Goal: Task Accomplishment & Management: Complete application form

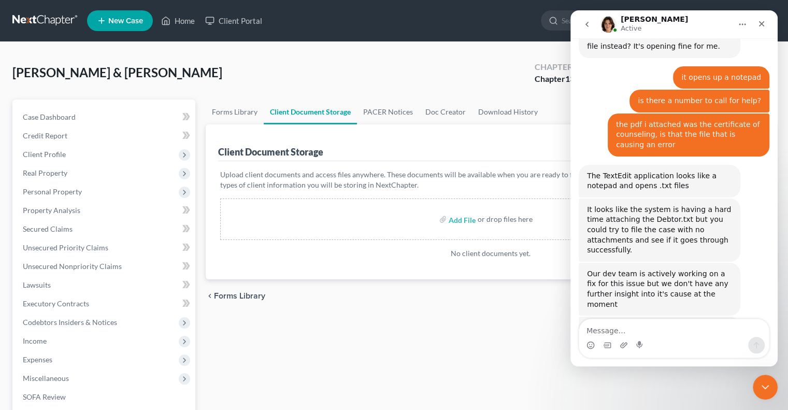
scroll to position [976, 0]
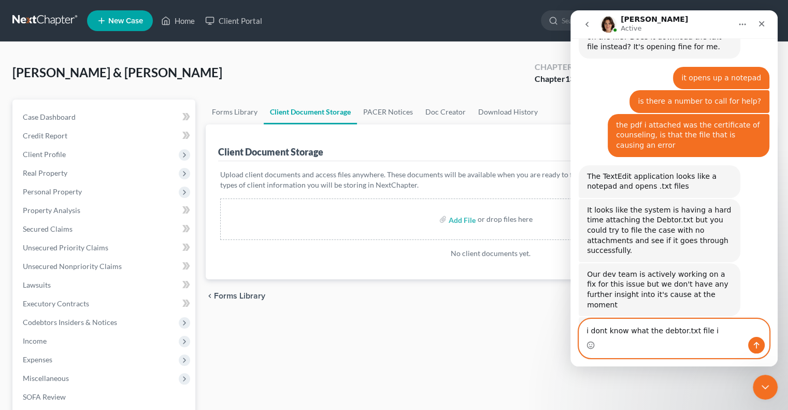
type textarea "i dont know what the debtor.txt file is"
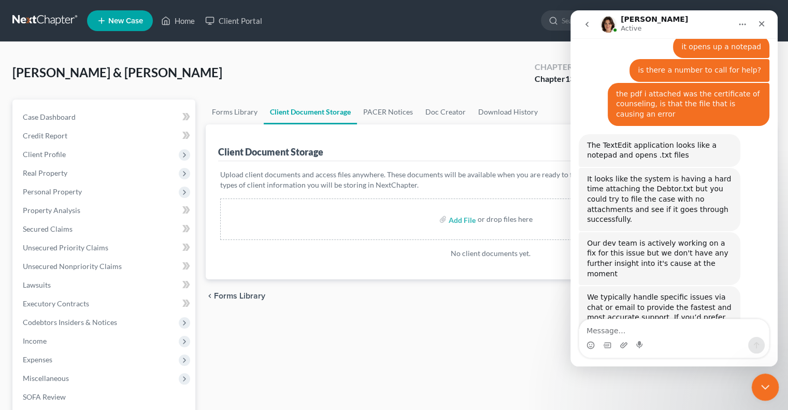
click at [765, 391] on icon "Close Intercom Messenger" at bounding box center [764, 385] width 12 height 12
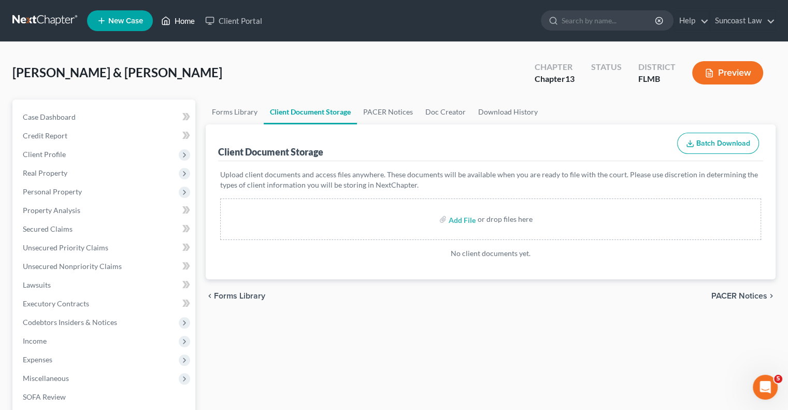
click at [188, 18] on link "Home" at bounding box center [178, 20] width 44 height 19
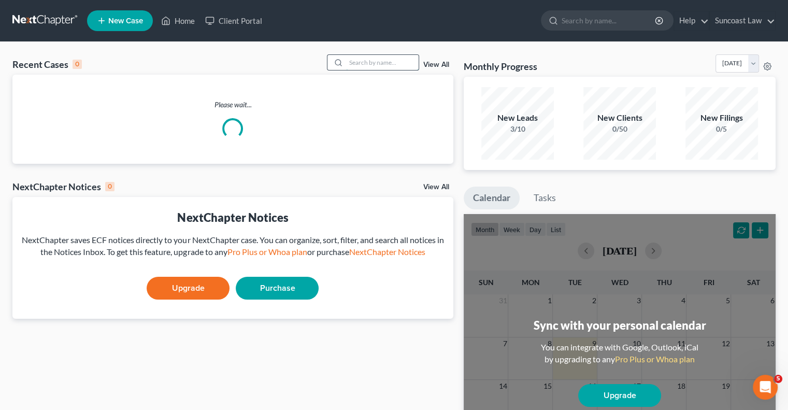
click at [371, 66] on input "search" at bounding box center [382, 62] width 73 height 15
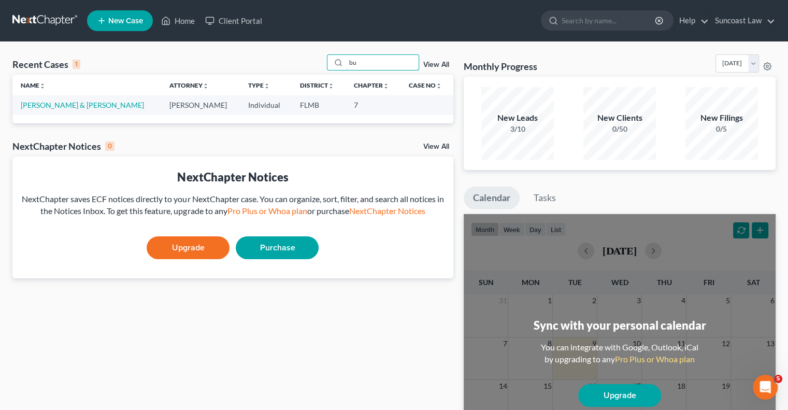
type input "b"
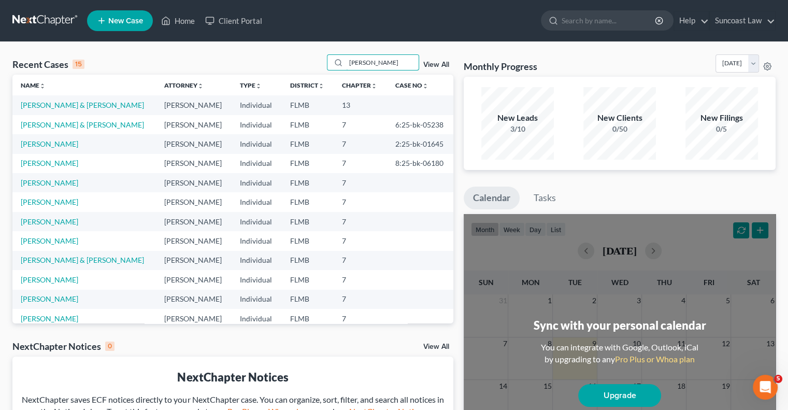
type input "[PERSON_NAME]"
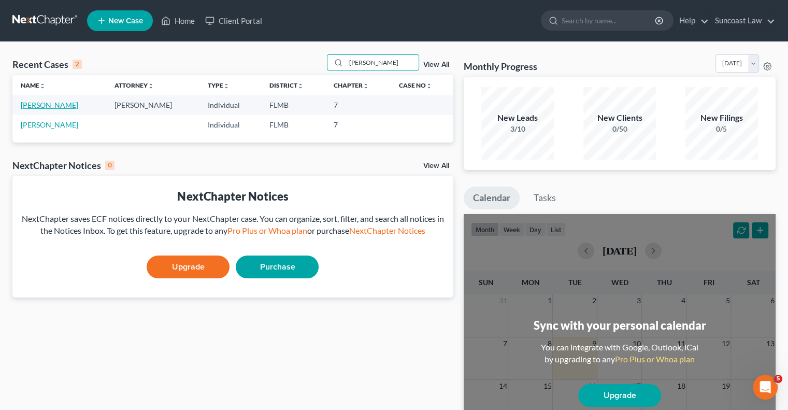
click at [59, 104] on link "[PERSON_NAME]" at bounding box center [50, 105] width 58 height 9
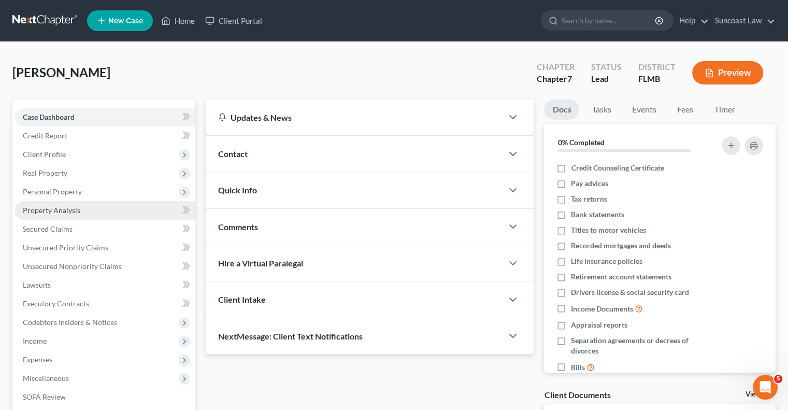
click at [92, 207] on link "Property Analysis" at bounding box center [105, 210] width 181 height 19
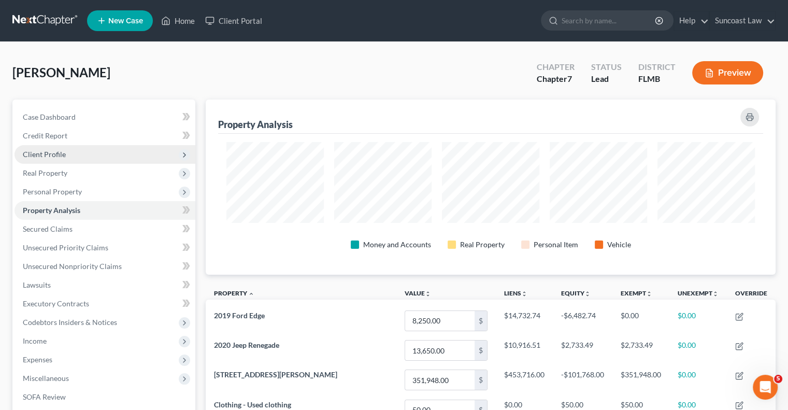
click at [60, 157] on span "Client Profile" at bounding box center [44, 154] width 43 height 9
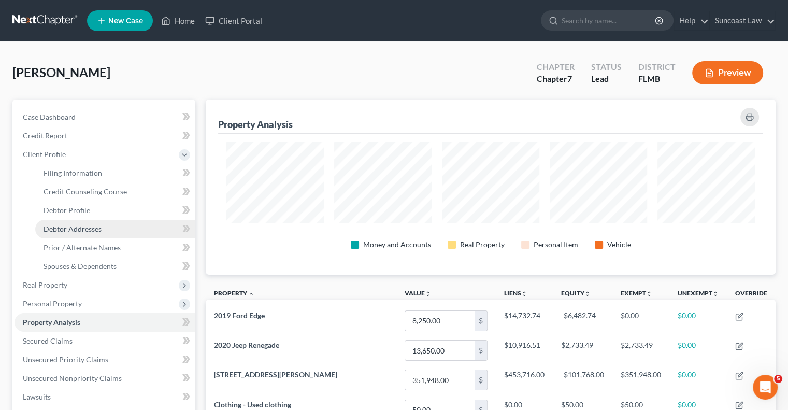
click at [98, 230] on span "Debtor Addresses" at bounding box center [73, 228] width 58 height 9
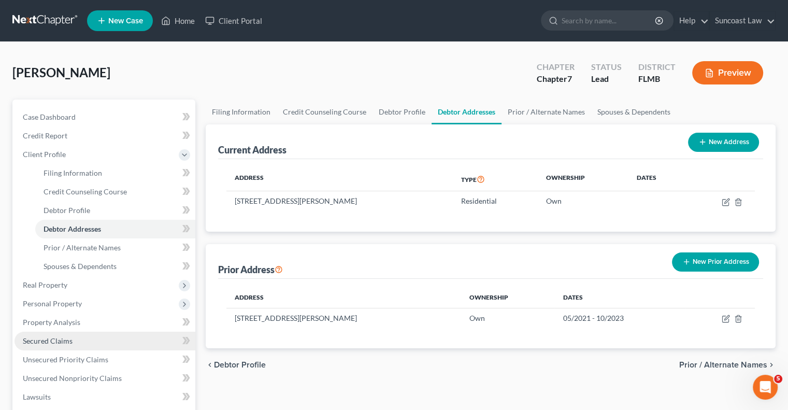
click at [86, 339] on link "Secured Claims" at bounding box center [105, 341] width 181 height 19
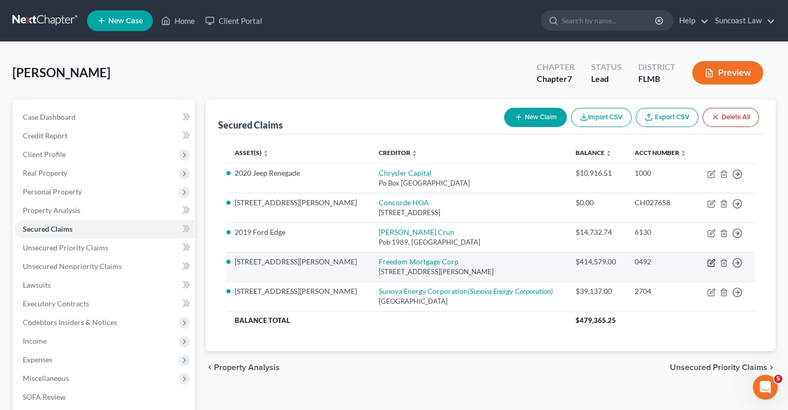
click at [711, 263] on icon "button" at bounding box center [712, 261] width 5 height 5
select select "15"
select select "2"
select select "0"
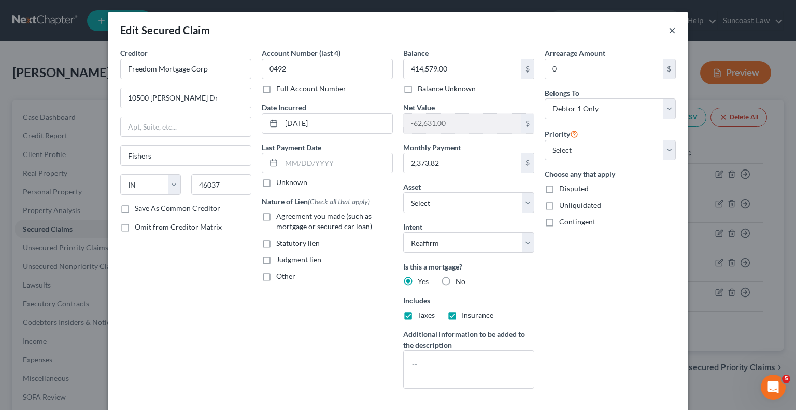
click at [670, 32] on button "×" at bounding box center [672, 30] width 7 height 12
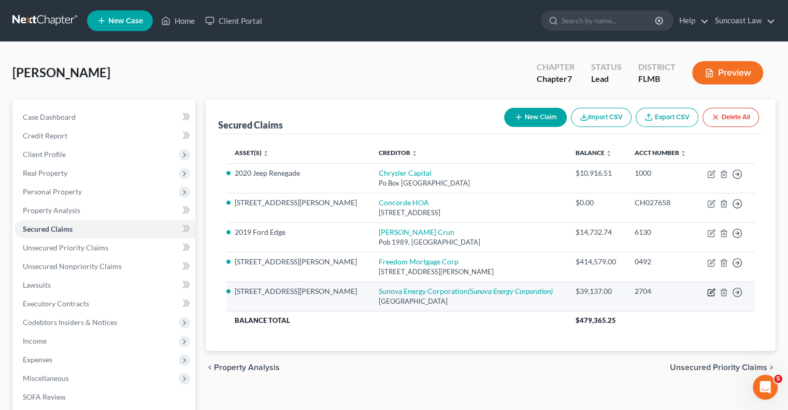
click at [715, 289] on icon "button" at bounding box center [712, 291] width 5 height 5
select select "45"
select select "3"
select select "2"
select select "0"
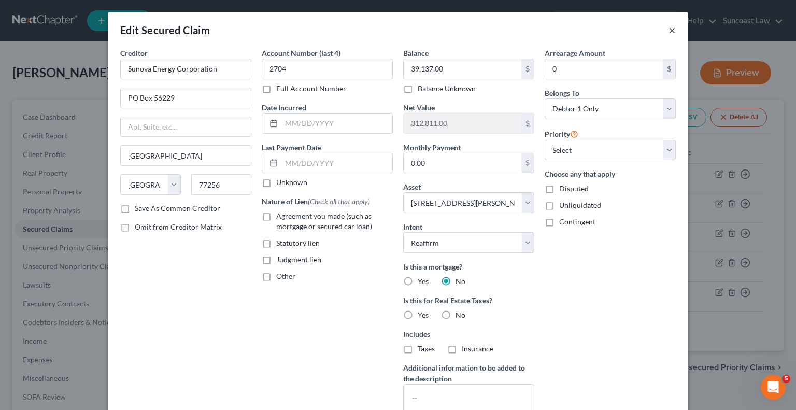
click at [670, 29] on button "×" at bounding box center [672, 30] width 7 height 12
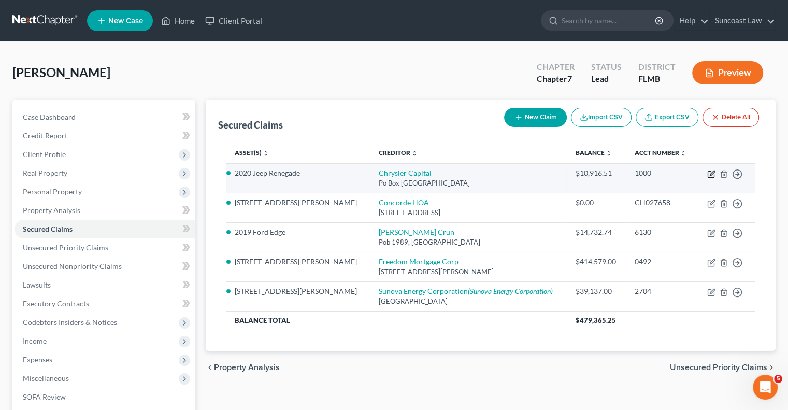
click at [711, 170] on icon "button" at bounding box center [711, 174] width 8 height 8
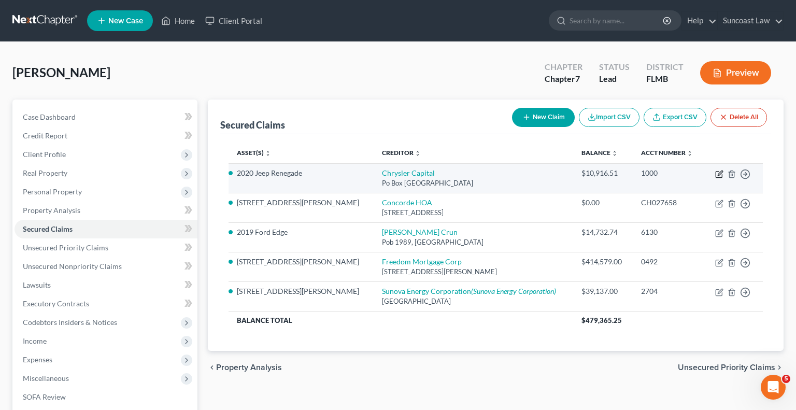
select select "45"
select select "5"
select select "2"
select select "0"
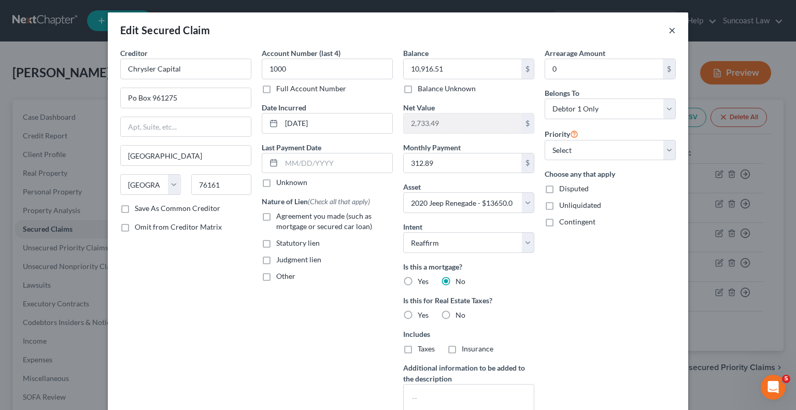
click at [670, 28] on button "×" at bounding box center [672, 30] width 7 height 12
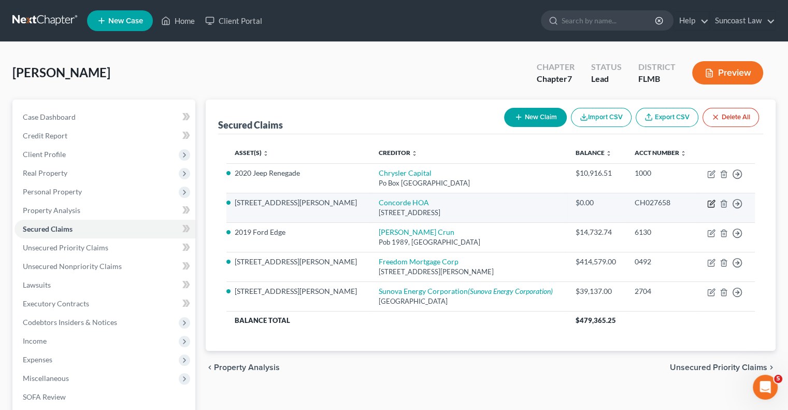
click at [711, 202] on icon "button" at bounding box center [711, 204] width 8 height 8
select select "9"
select select "3"
select select "2"
select select "0"
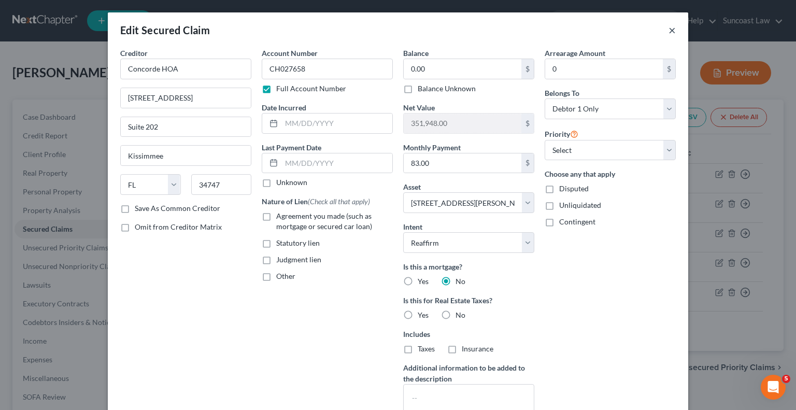
click at [670, 35] on button "×" at bounding box center [672, 30] width 7 height 12
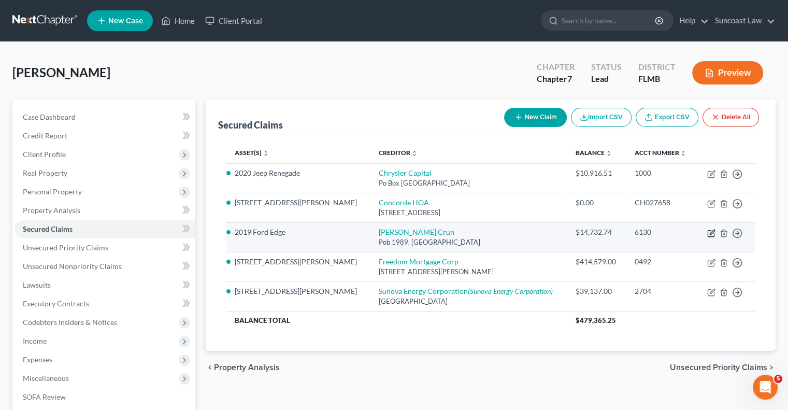
click at [711, 233] on icon "button" at bounding box center [711, 233] width 8 height 8
select select "44"
select select "6"
select select "0"
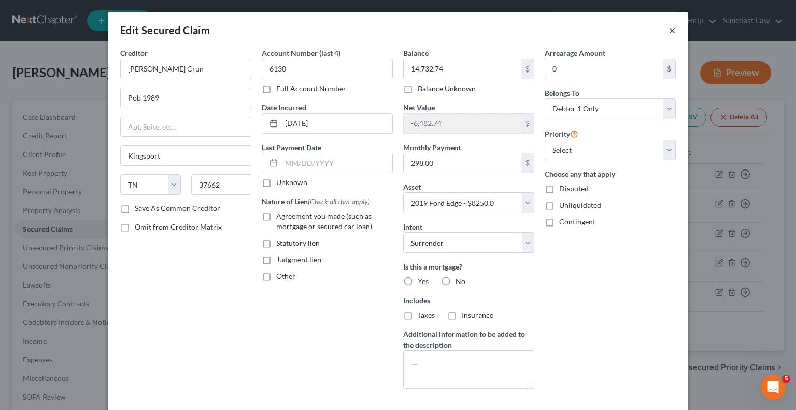
click at [670, 25] on button "×" at bounding box center [672, 30] width 7 height 12
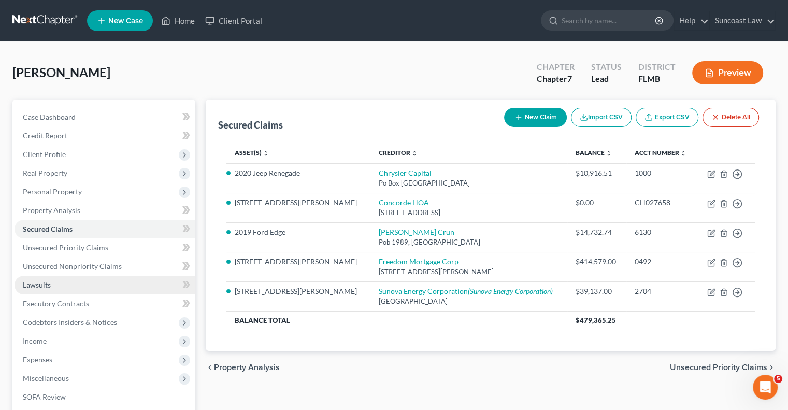
click at [95, 282] on link "Lawsuits" at bounding box center [105, 285] width 181 height 19
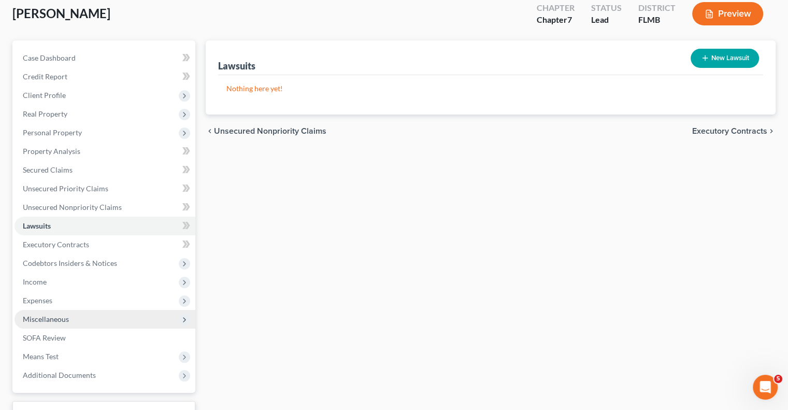
scroll to position [140, 0]
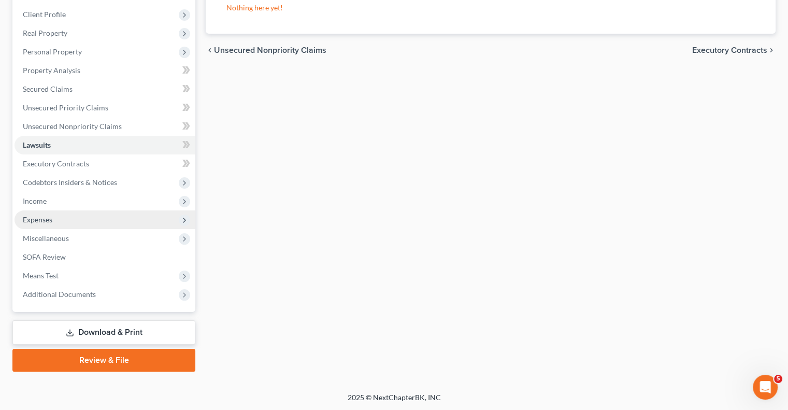
click at [54, 221] on span "Expenses" at bounding box center [105, 219] width 181 height 19
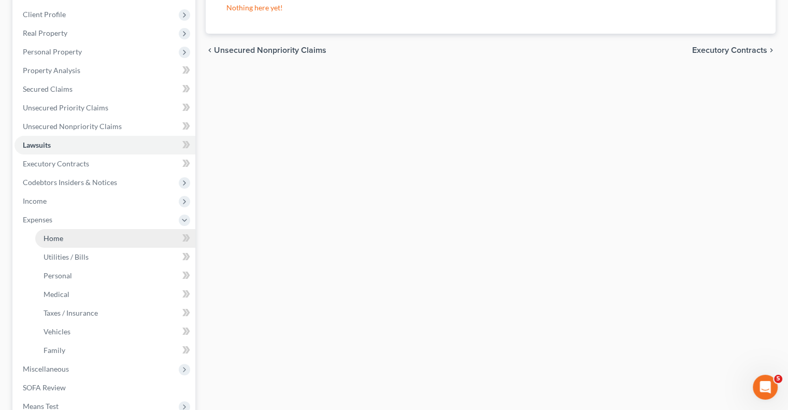
click at [62, 236] on span "Home" at bounding box center [54, 238] width 20 height 9
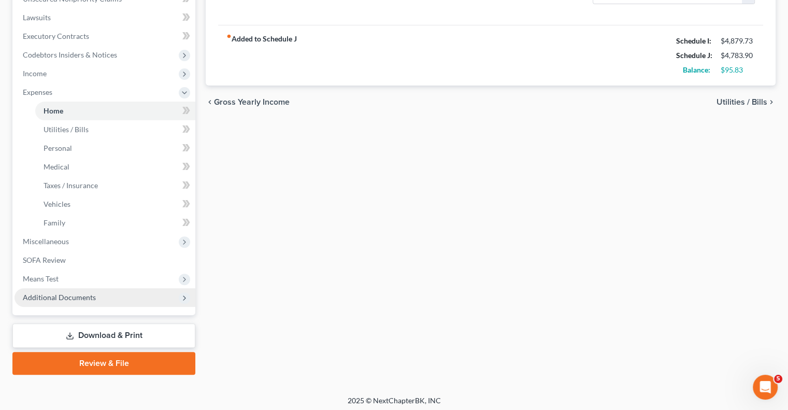
scroll to position [271, 0]
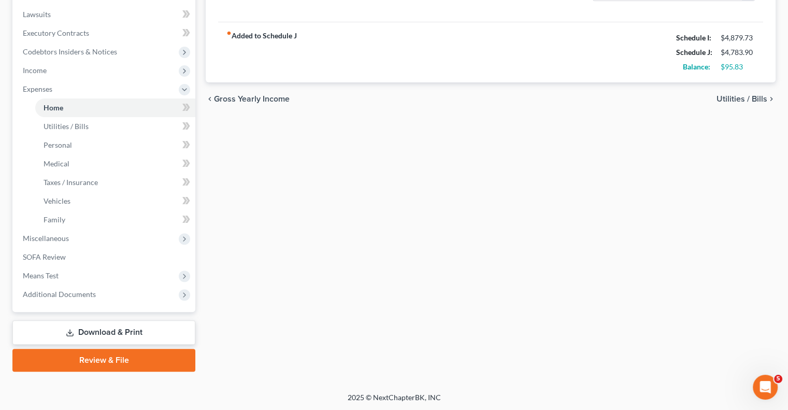
click at [123, 330] on link "Download & Print" at bounding box center [103, 332] width 183 height 24
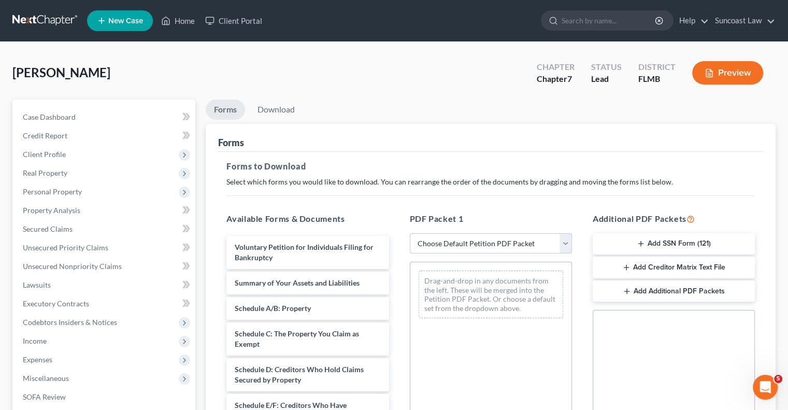
click at [454, 247] on select "Choose Default Petition PDF Packet Complete Bankruptcy Petition (all forms and …" at bounding box center [491, 243] width 162 height 21
select select "0"
click at [410, 233] on select "Choose Default Petition PDF Packet Complete Bankruptcy Petition (all forms and …" at bounding box center [491, 243] width 162 height 21
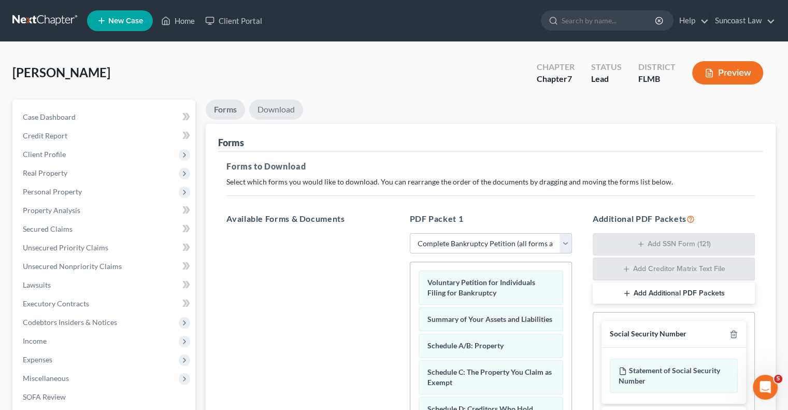
click at [283, 111] on link "Download" at bounding box center [276, 109] width 54 height 20
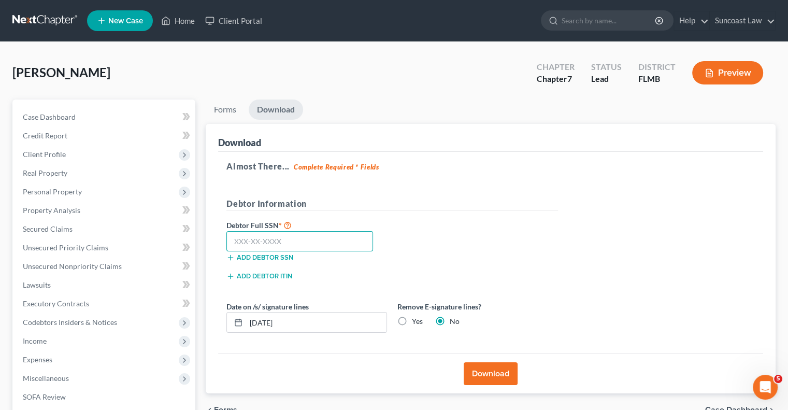
click at [319, 242] on input "text" at bounding box center [299, 241] width 147 height 21
type input "228-64-2704"
drag, startPoint x: 299, startPoint y: 322, endPoint x: 261, endPoint y: 321, distance: 37.8
click at [261, 321] on input "[DATE]" at bounding box center [316, 322] width 140 height 20
type input "[DATE]"
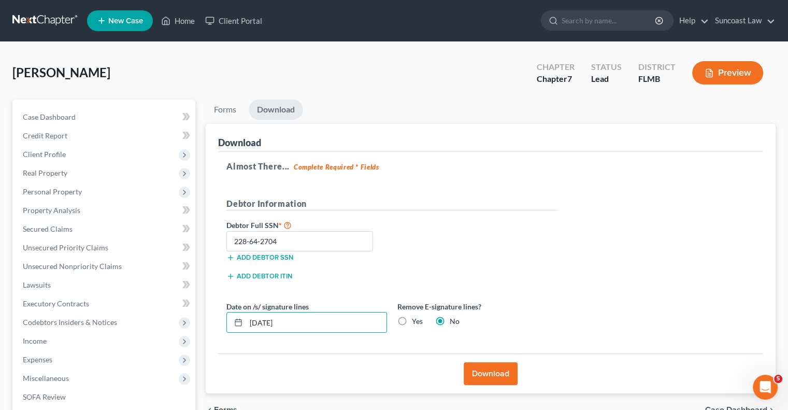
click at [412, 320] on label "Yes" at bounding box center [417, 321] width 11 height 10
click at [416, 320] on input "Yes" at bounding box center [419, 319] width 7 height 7
radio input "true"
radio input "false"
click at [499, 371] on button "Download" at bounding box center [491, 373] width 54 height 23
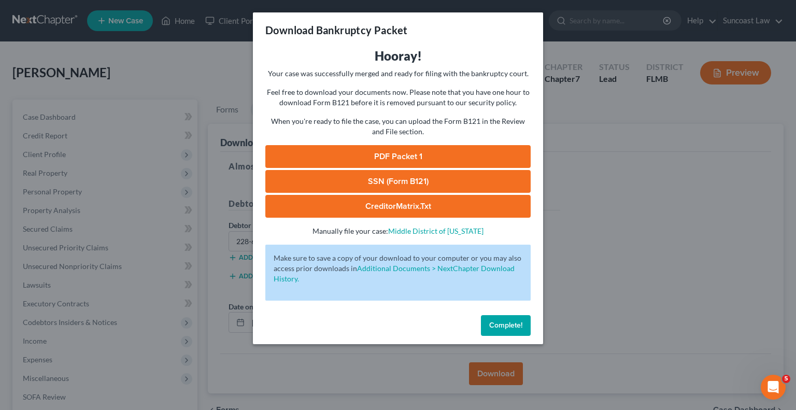
click at [403, 182] on link "SSN (Form B121)" at bounding box center [397, 181] width 265 height 23
click at [418, 160] on link "PDF Packet 1" at bounding box center [397, 156] width 265 height 23
click at [502, 327] on span "Complete!" at bounding box center [505, 325] width 33 height 9
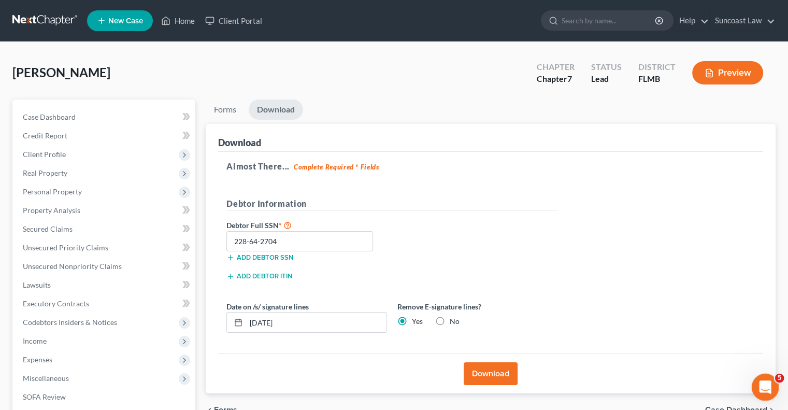
click at [763, 391] on icon "Open Intercom Messenger" at bounding box center [764, 385] width 17 height 17
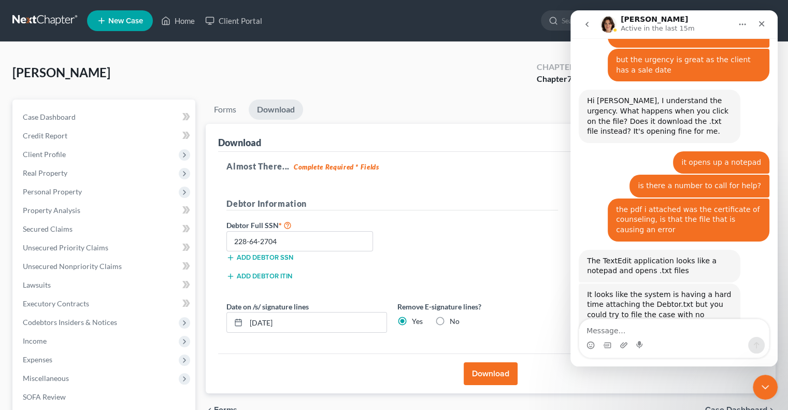
scroll to position [1007, 0]
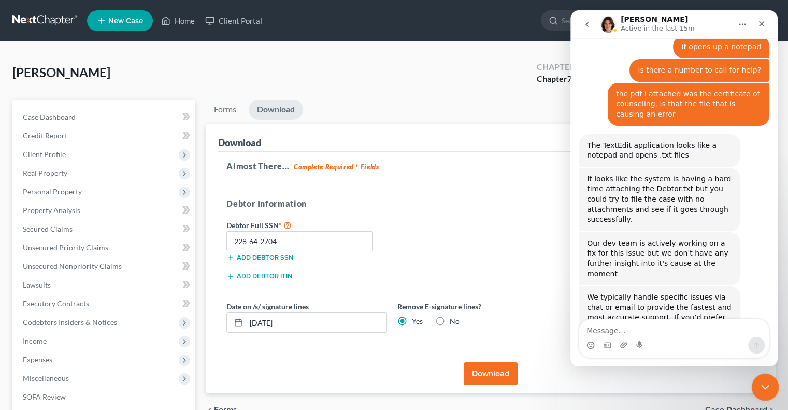
click at [760, 385] on icon "Close Intercom Messenger" at bounding box center [764, 385] width 12 height 12
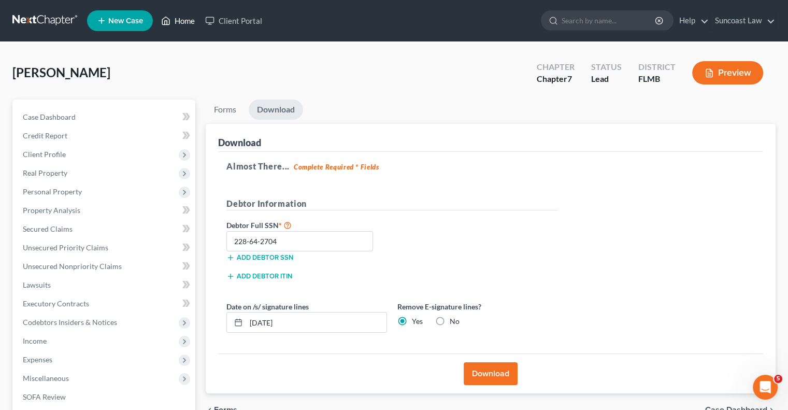
click at [188, 24] on link "Home" at bounding box center [178, 20] width 44 height 19
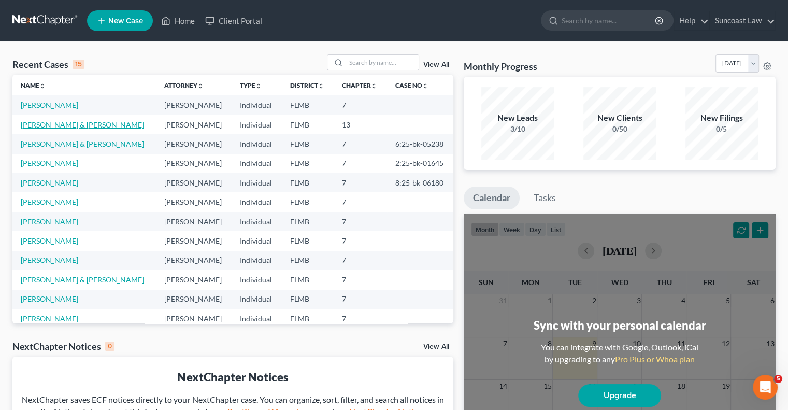
click at [62, 129] on link "[PERSON_NAME] & [PERSON_NAME]" at bounding box center [82, 124] width 123 height 9
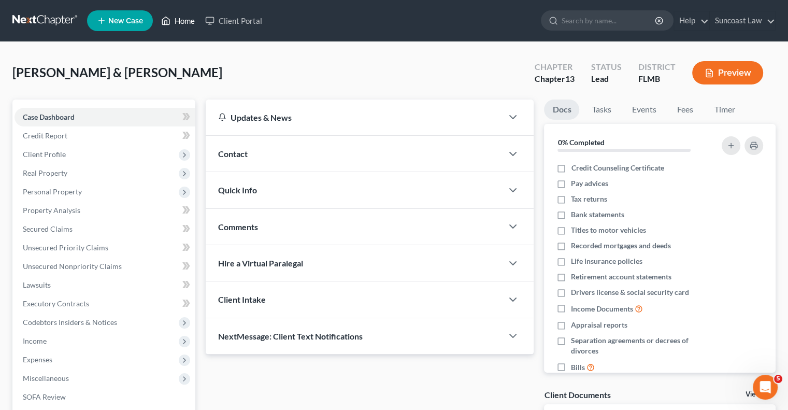
click at [186, 21] on link "Home" at bounding box center [178, 20] width 44 height 19
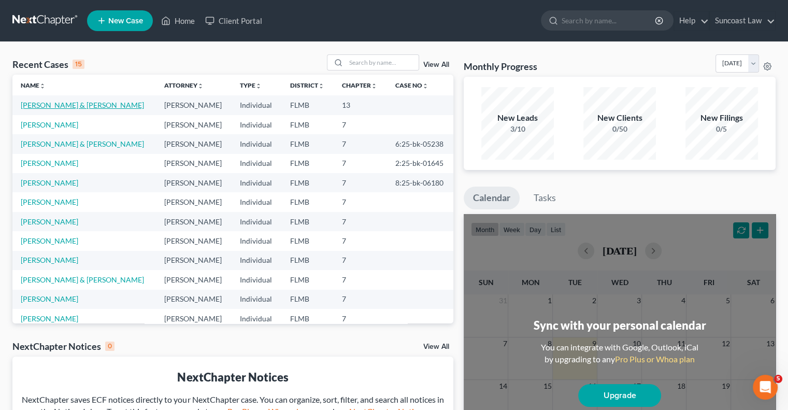
click at [66, 102] on link "[PERSON_NAME] & [PERSON_NAME]" at bounding box center [82, 105] width 123 height 9
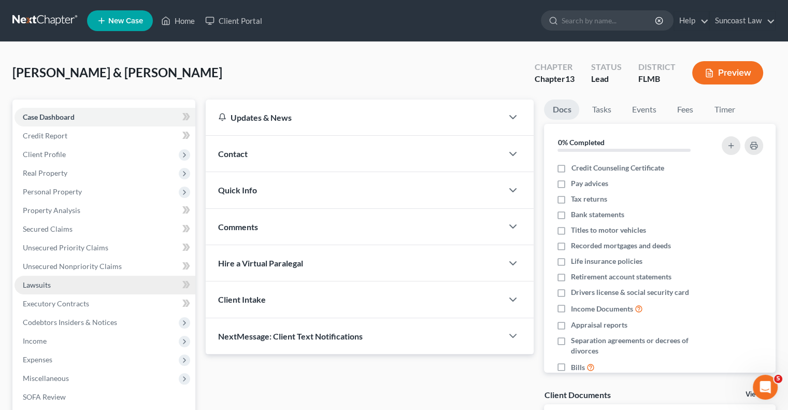
scroll to position [159, 0]
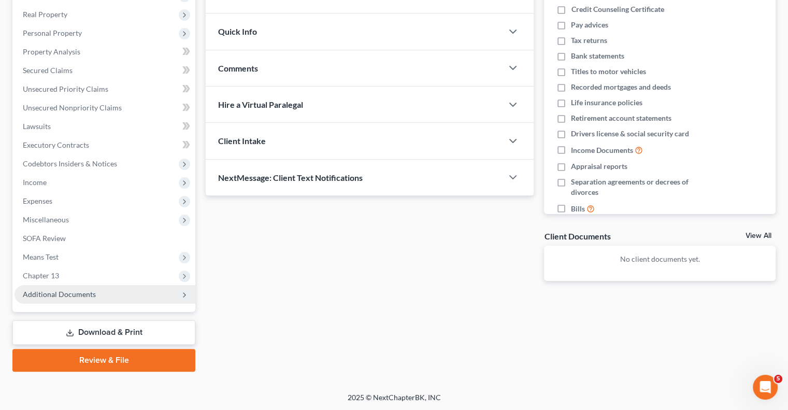
click at [81, 290] on span "Additional Documents" at bounding box center [59, 294] width 73 height 9
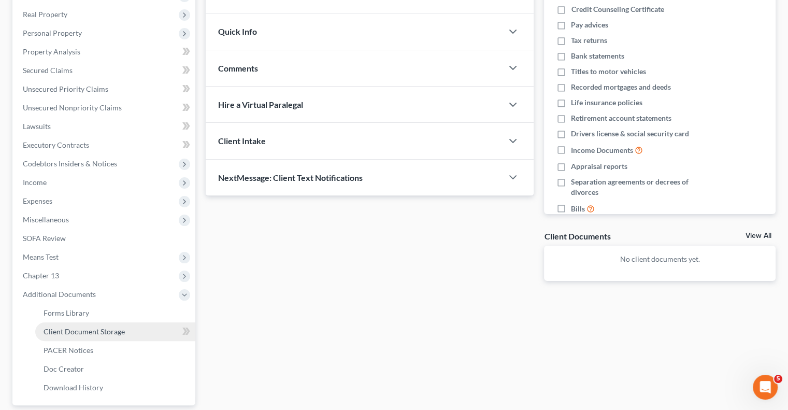
click at [112, 327] on span "Client Document Storage" at bounding box center [84, 331] width 81 height 9
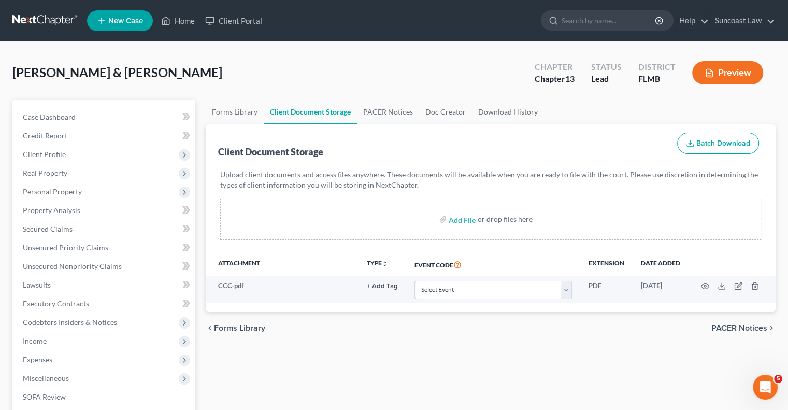
scroll to position [1007, 0]
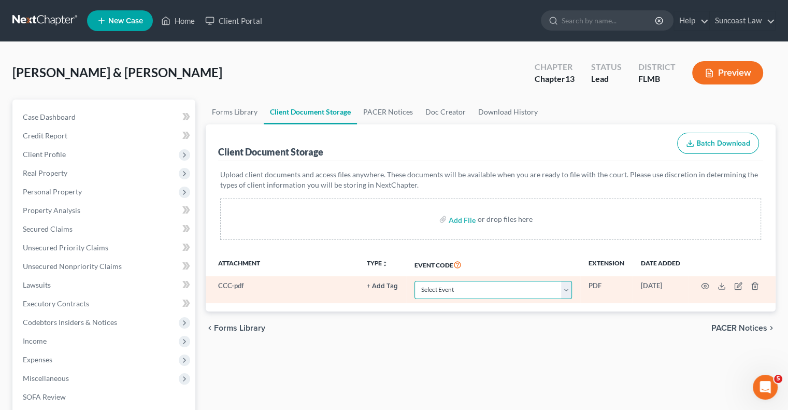
click at [513, 288] on select "Select Event 20 Largest Unsecured Creditors Amended Chapter 13 Plan Amended Cre…" at bounding box center [494, 290] width 158 height 18
select select "9"
click at [415, 281] on select "Select Event 20 Largest Unsecured Creditors Amended Chapter 13 Plan Amended Cre…" at bounding box center [494, 290] width 158 height 18
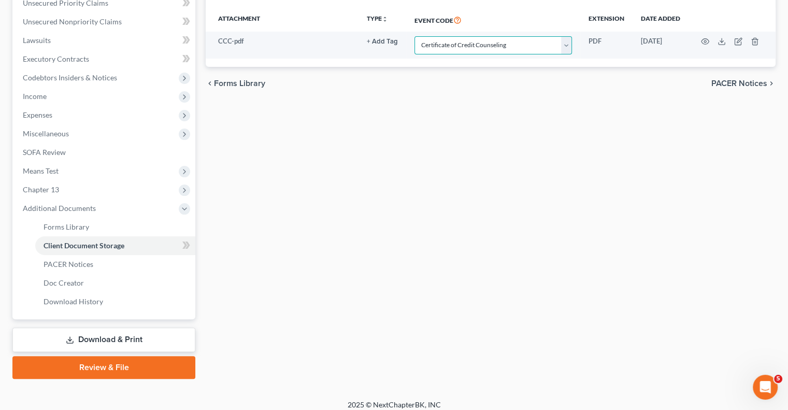
scroll to position [252, 0]
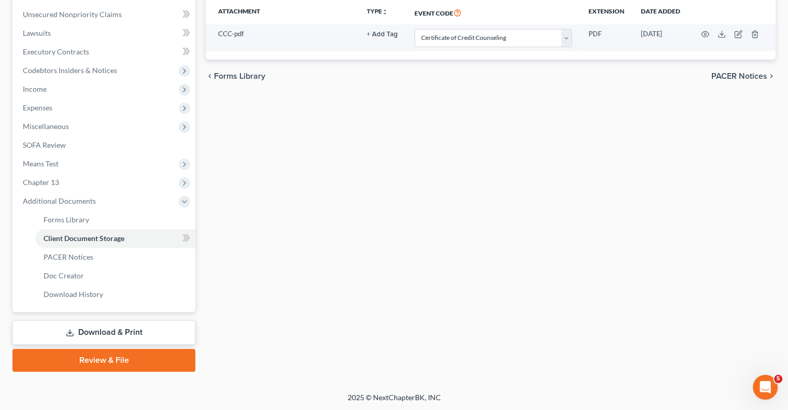
click at [116, 363] on link "Review & File" at bounding box center [103, 360] width 183 height 23
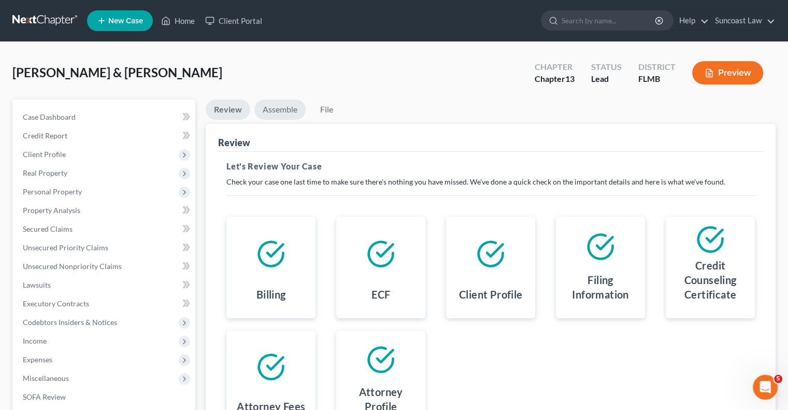
click at [287, 107] on link "Assemble" at bounding box center [279, 109] width 51 height 20
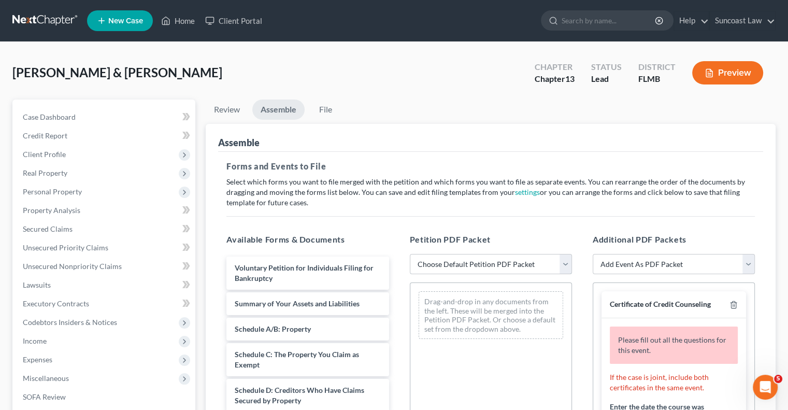
click at [477, 257] on select "Choose Default Petition PDF Packet Complete Bankruptcy Petition (all forms and …" at bounding box center [491, 264] width 162 height 21
select select "0"
click at [410, 254] on select "Choose Default Petition PDF Packet Complete Bankruptcy Petition (all forms and …" at bounding box center [491, 264] width 162 height 21
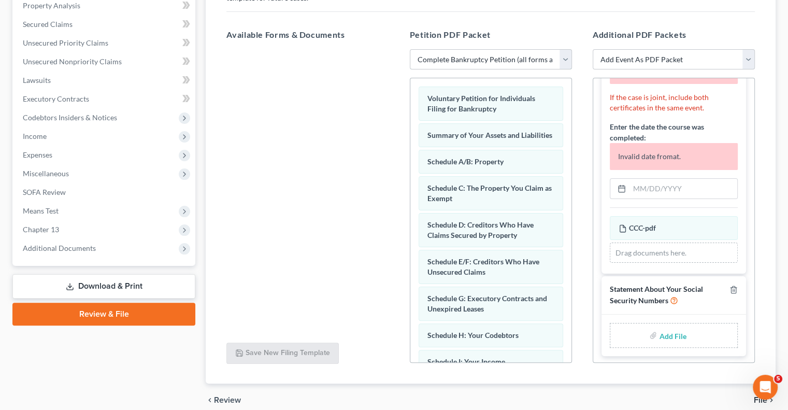
scroll to position [207, 0]
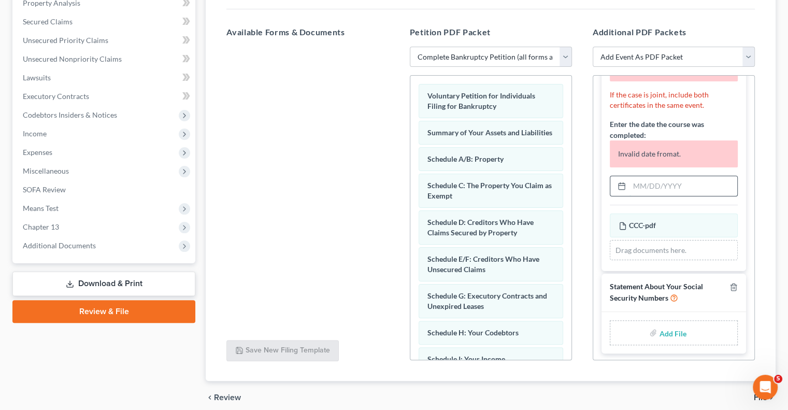
click at [678, 182] on input "text" at bounding box center [684, 186] width 108 height 20
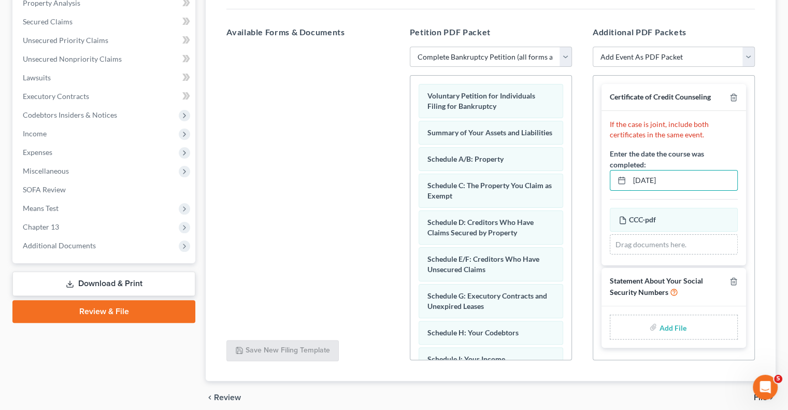
scroll to position [0, 0]
type input "[DATE]"
click at [670, 325] on input "file" at bounding box center [671, 327] width 25 height 19
type input "C:\fakepath\[PERSON_NAME] SSN.pdf"
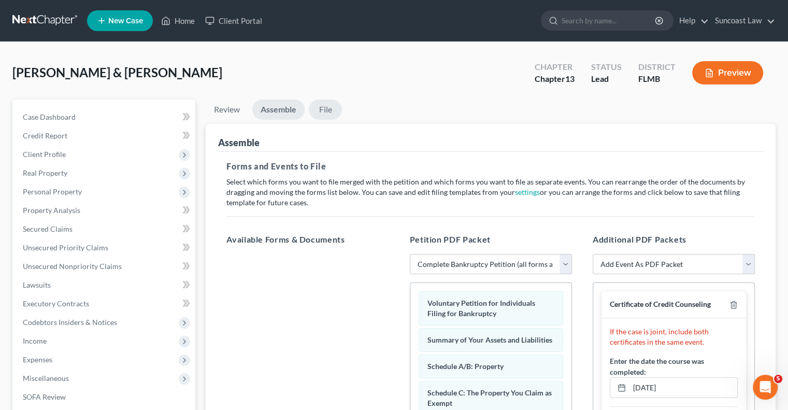
click at [328, 113] on link "File" at bounding box center [325, 109] width 33 height 20
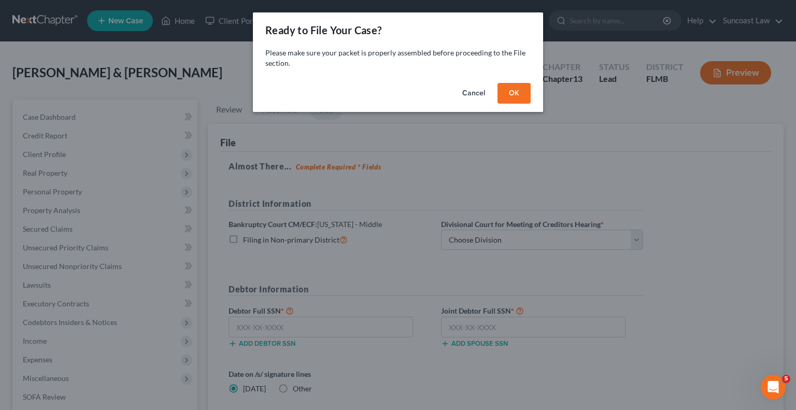
click at [518, 89] on button "OK" at bounding box center [513, 93] width 33 height 21
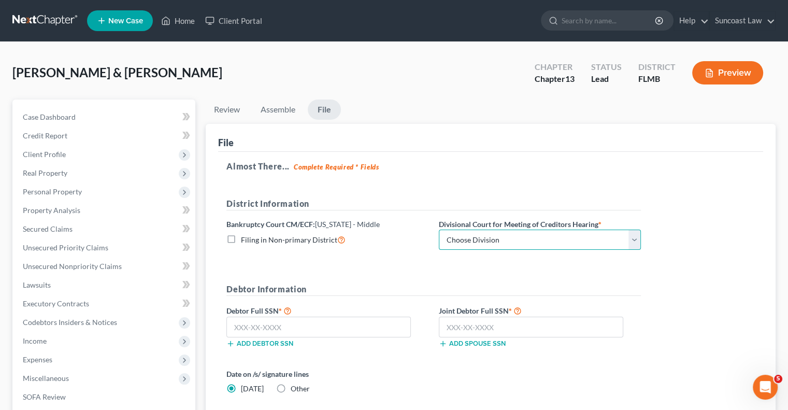
drag, startPoint x: 510, startPoint y: 234, endPoint x: 510, endPoint y: 240, distance: 6.7
click at [510, 234] on select "Choose Division [GEOGRAPHIC_DATA][PERSON_NAME] [GEOGRAPHIC_DATA] [GEOGRAPHIC_DA…" at bounding box center [540, 240] width 202 height 21
select select "2"
click at [439, 230] on select "Choose Division [GEOGRAPHIC_DATA][PERSON_NAME] [GEOGRAPHIC_DATA] [GEOGRAPHIC_DA…" at bounding box center [540, 240] width 202 height 21
click at [304, 334] on input "text" at bounding box center [318, 327] width 184 height 21
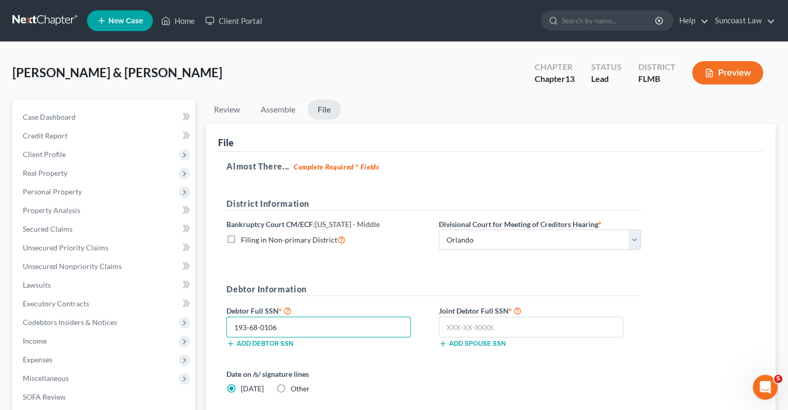
type input "193-68-0106"
click at [505, 330] on input "text" at bounding box center [531, 327] width 184 height 21
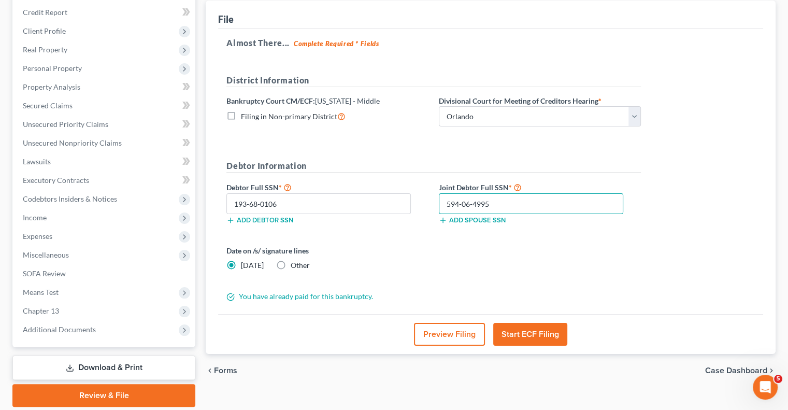
scroll to position [155, 0]
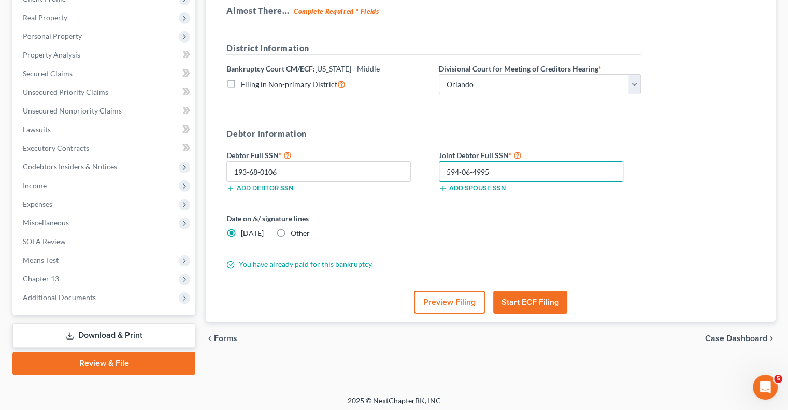
type input "594-06-4995"
click at [521, 308] on button "Start ECF Filing" at bounding box center [530, 302] width 74 height 23
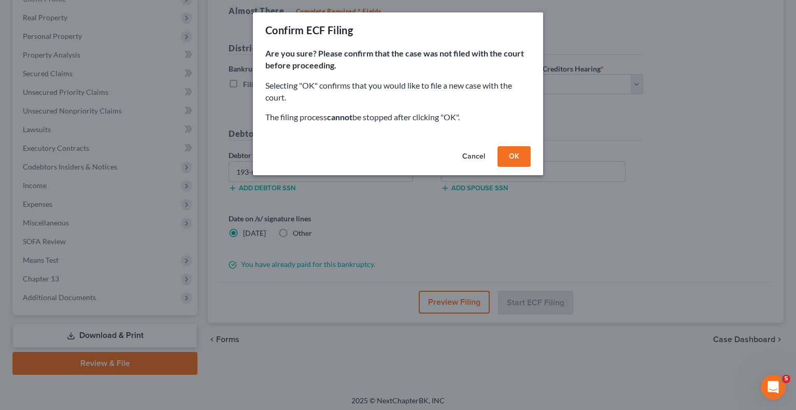
click at [511, 160] on button "OK" at bounding box center [513, 156] width 33 height 21
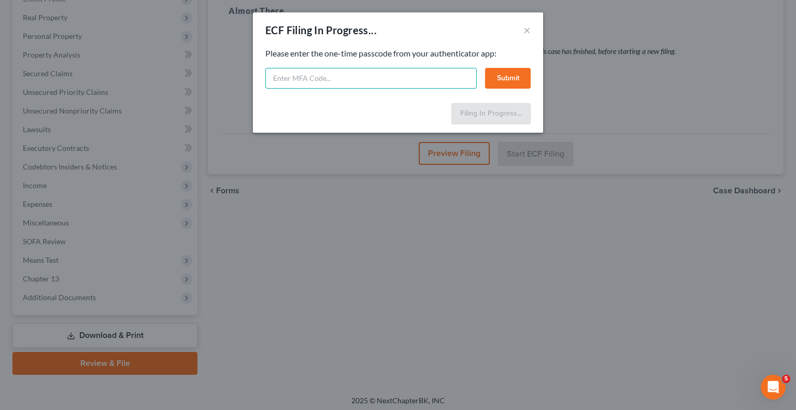
click at [420, 83] on input "text" at bounding box center [370, 78] width 211 height 21
type input "622975"
click at [518, 75] on button "Submit" at bounding box center [508, 78] width 46 height 21
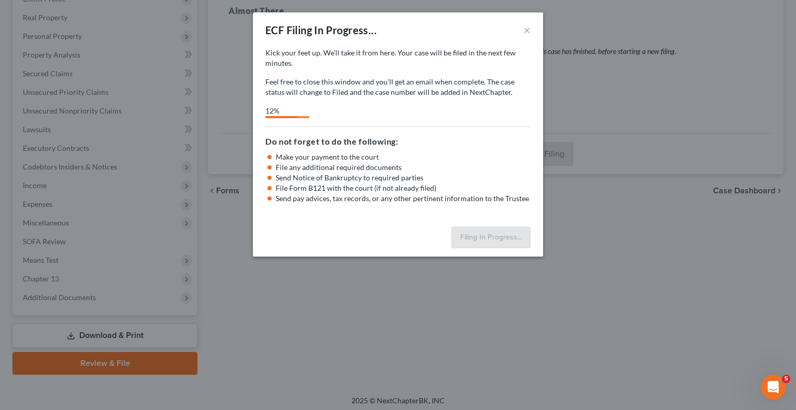
select select "2"
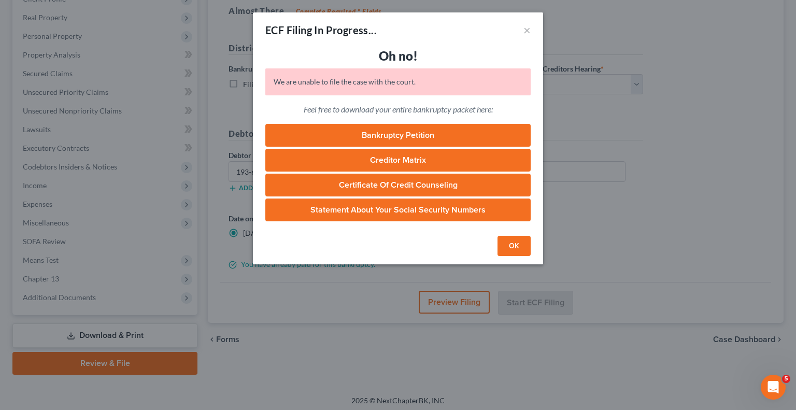
click at [509, 255] on button "OK" at bounding box center [513, 246] width 33 height 21
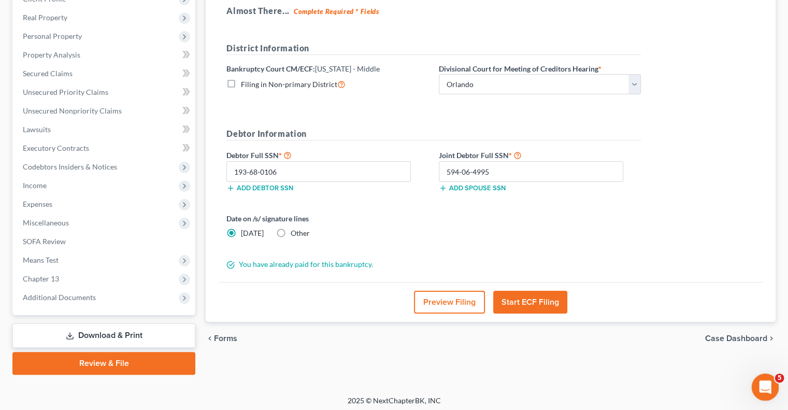
click at [767, 386] on icon "Open Intercom Messenger" at bounding box center [764, 385] width 17 height 17
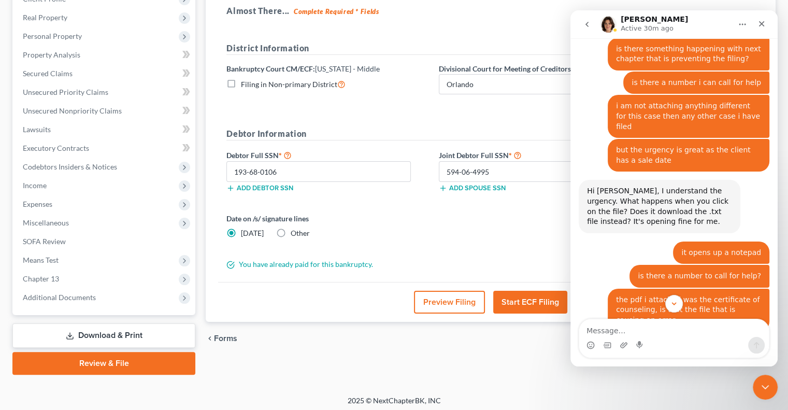
scroll to position [800, 0]
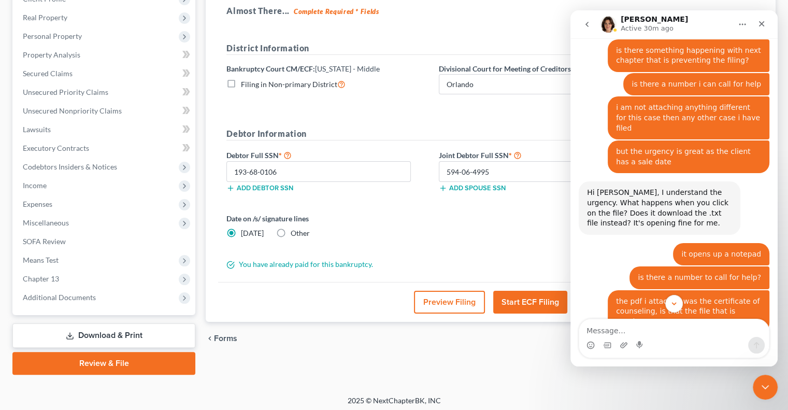
click at [592, 26] on button "go back" at bounding box center [587, 25] width 20 height 20
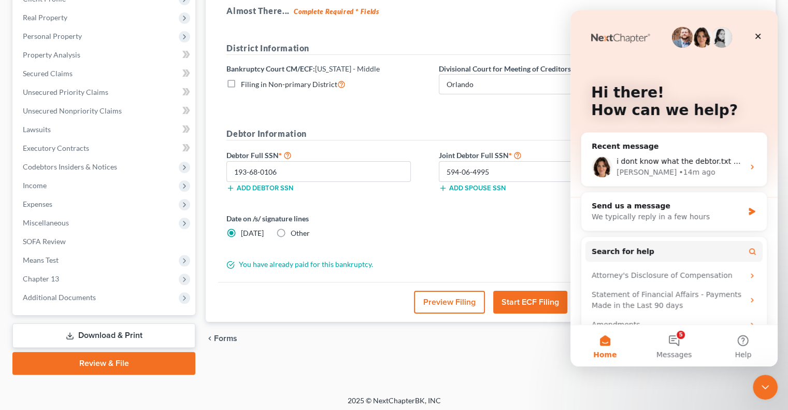
scroll to position [0, 0]
click at [672, 347] on button "5 Messages" at bounding box center [673, 345] width 69 height 41
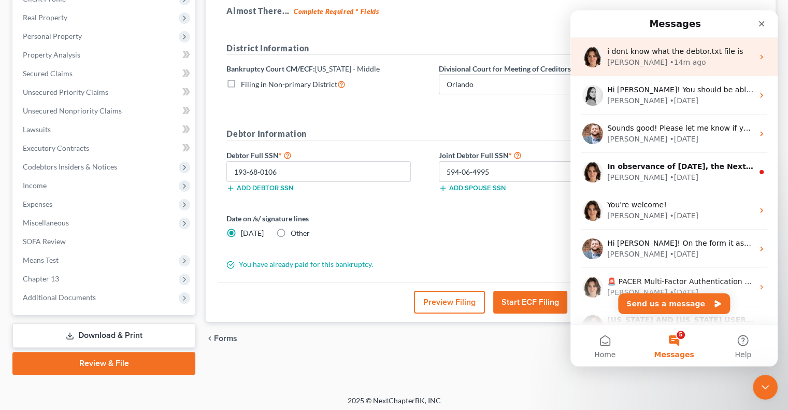
click at [698, 64] on div "[PERSON_NAME] • 14m ago" at bounding box center [680, 62] width 146 height 11
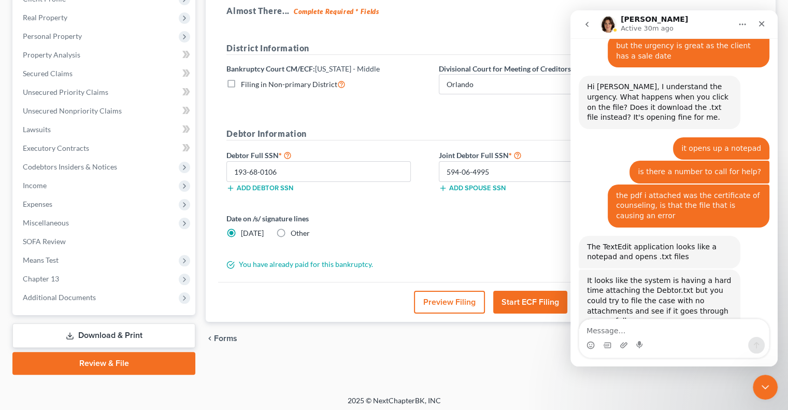
scroll to position [1007, 0]
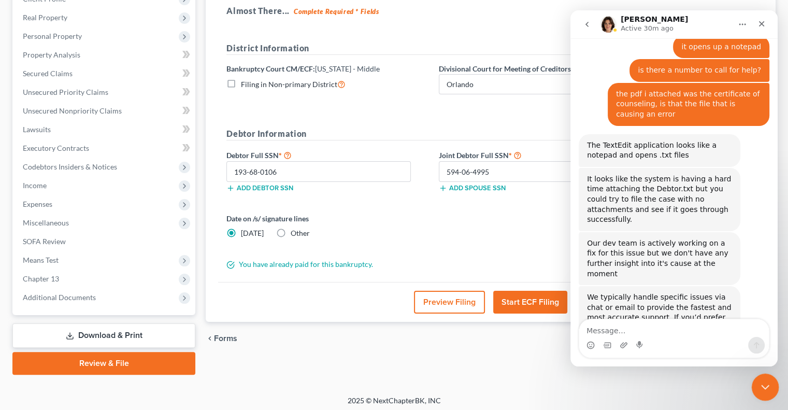
click at [755, 385] on div "Close Intercom Messenger" at bounding box center [763, 385] width 25 height 25
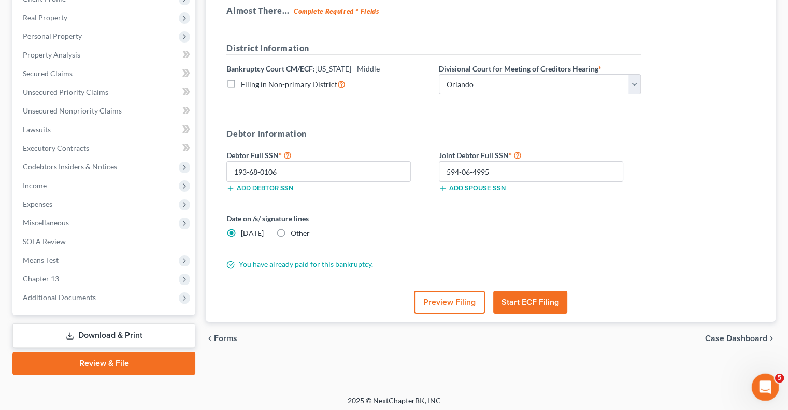
click at [762, 389] on icon "Open Intercom Messenger" at bounding box center [764, 385] width 17 height 17
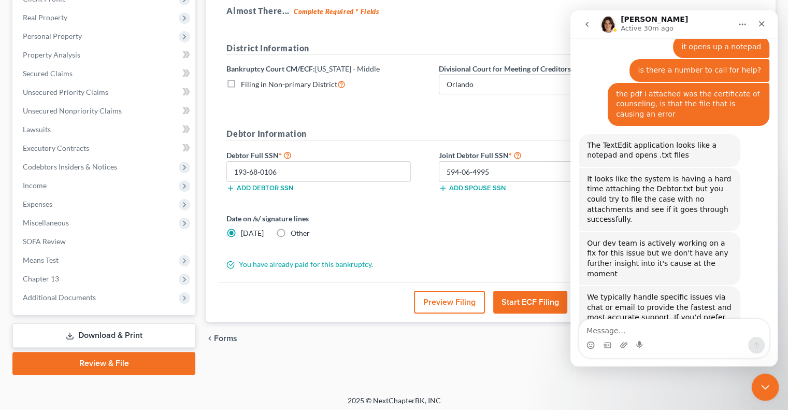
click at [764, 388] on icon "Close Intercom Messenger" at bounding box center [764, 385] width 12 height 12
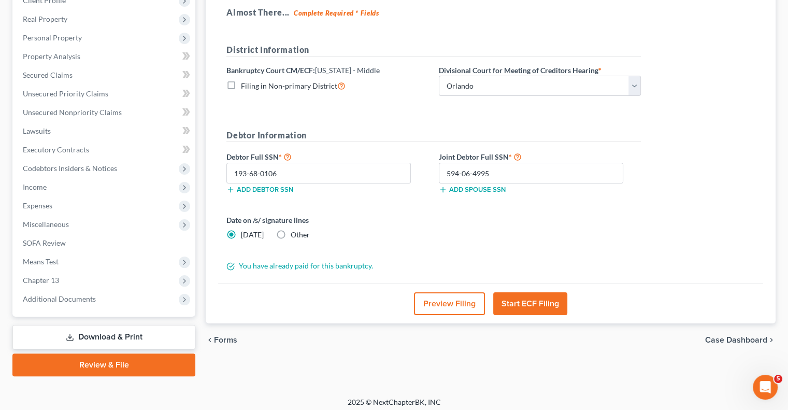
scroll to position [159, 0]
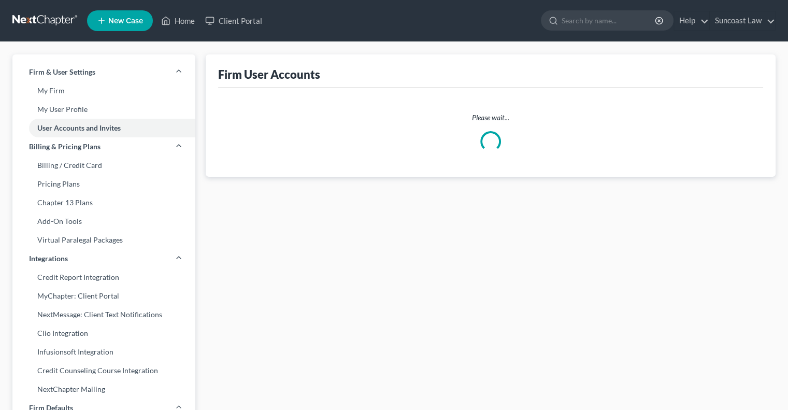
select select "0"
select select "1"
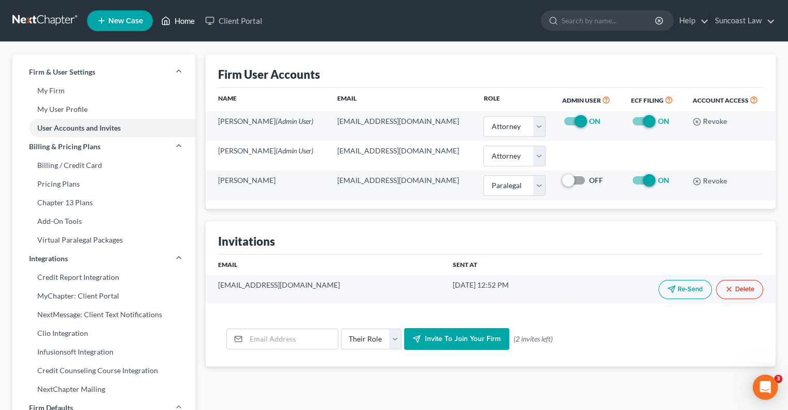
click at [187, 22] on link "Home" at bounding box center [178, 20] width 44 height 19
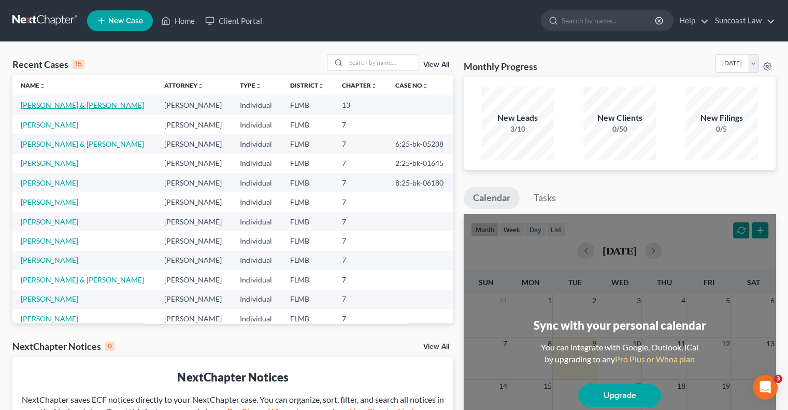
click at [64, 106] on link "[PERSON_NAME] & [PERSON_NAME]" at bounding box center [82, 105] width 123 height 9
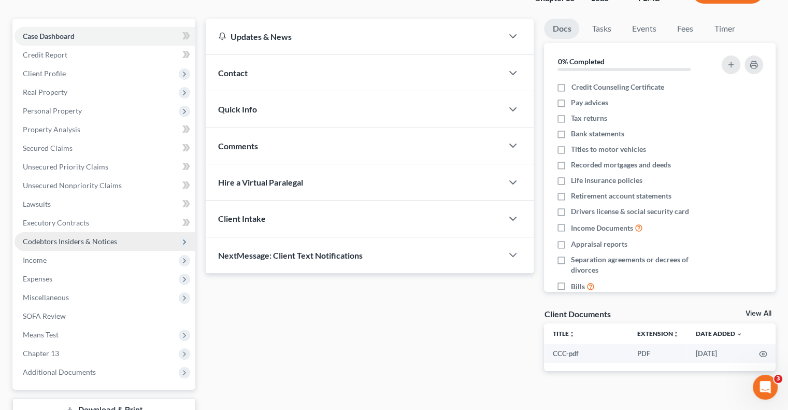
scroll to position [159, 0]
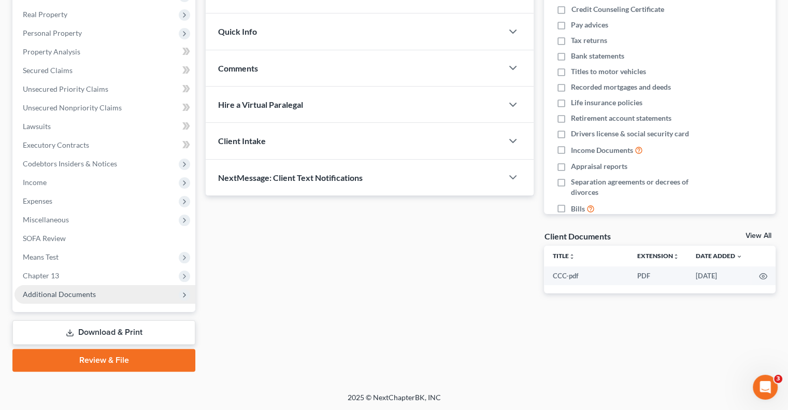
click at [97, 291] on span "Additional Documents" at bounding box center [105, 294] width 181 height 19
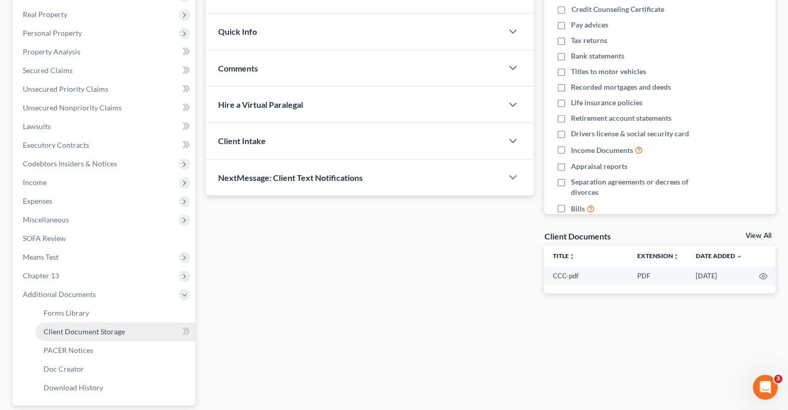
click at [116, 327] on span "Client Document Storage" at bounding box center [84, 331] width 81 height 9
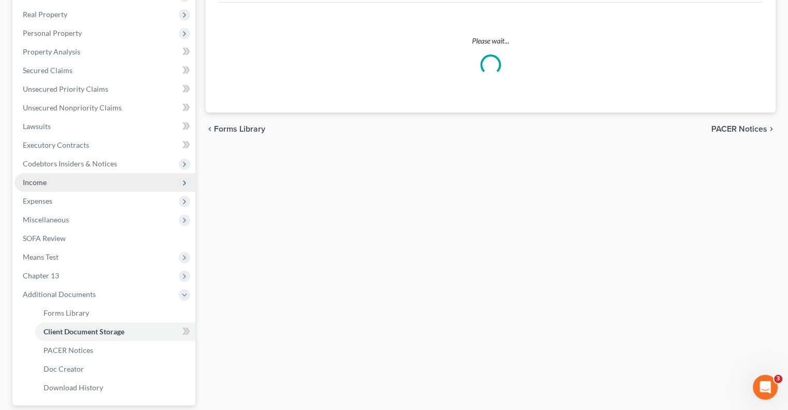
scroll to position [26, 0]
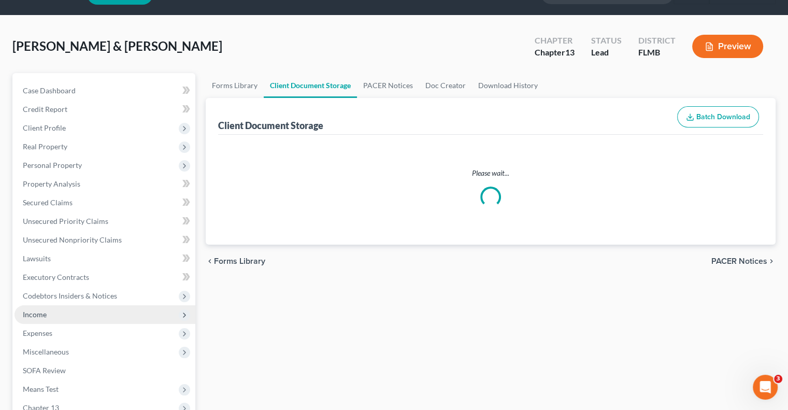
select select "9"
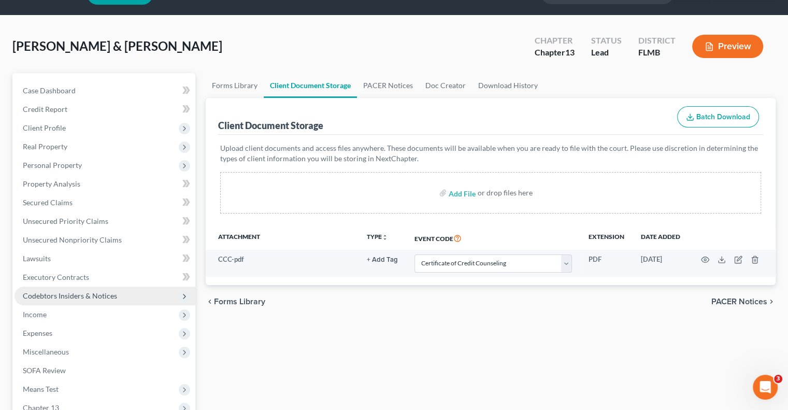
scroll to position [0, 0]
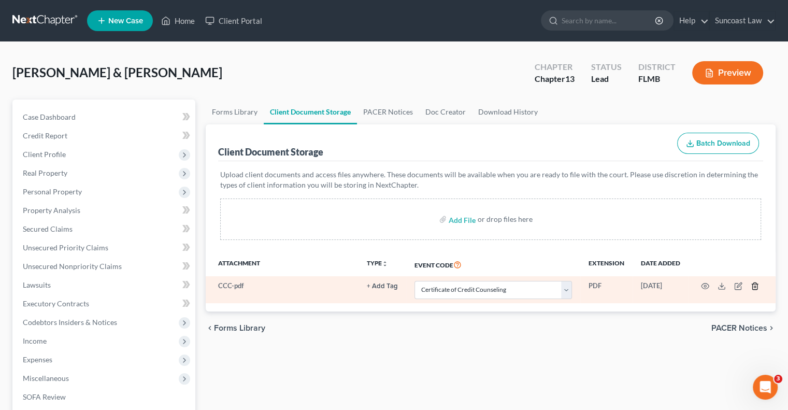
click at [755, 284] on icon "button" at bounding box center [755, 286] width 8 height 8
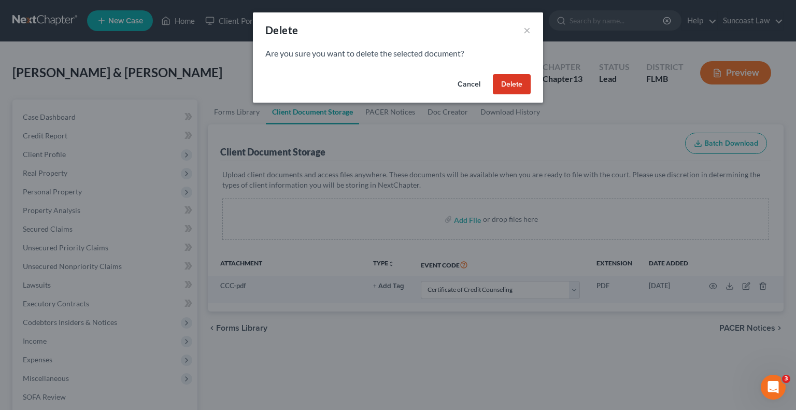
click at [512, 90] on button "Delete" at bounding box center [512, 84] width 38 height 21
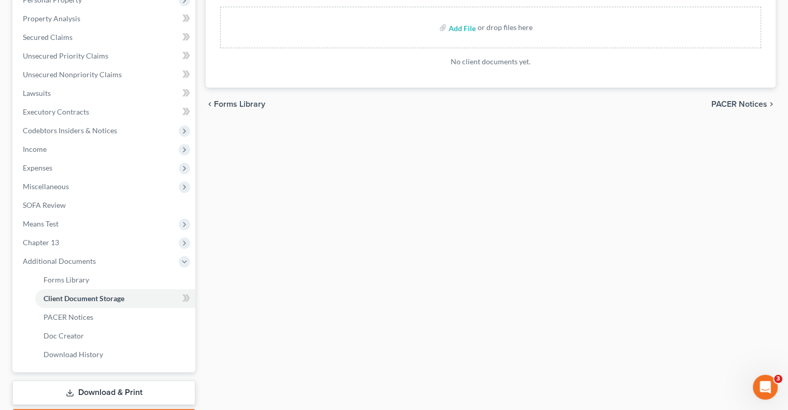
scroll to position [207, 0]
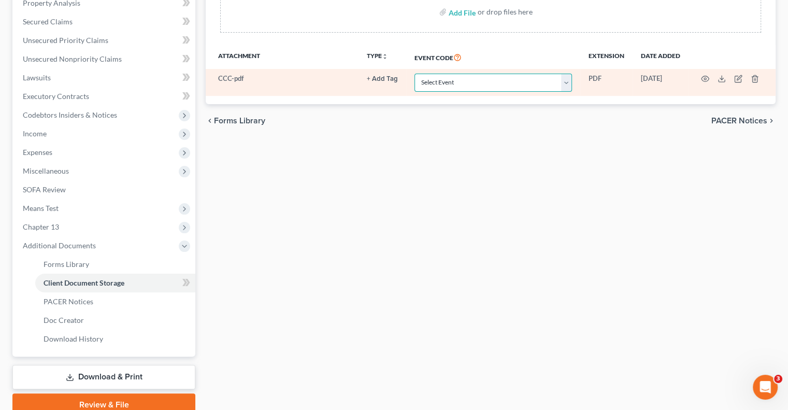
click at [472, 87] on select "Select Event 20 Largest Unsecured Creditors Amended Chapter 13 Plan Amended Cre…" at bounding box center [494, 83] width 158 height 18
select select "9"
click at [415, 74] on select "Select Event 20 Largest Unsecured Creditors Amended Chapter 13 Plan Amended Cre…" at bounding box center [494, 83] width 158 height 18
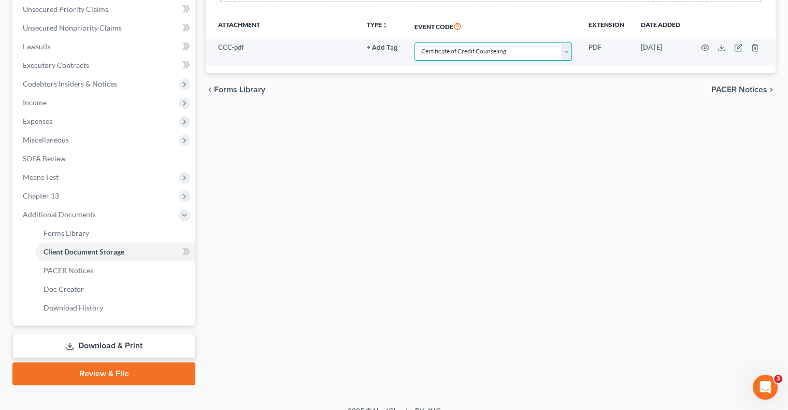
scroll to position [252, 0]
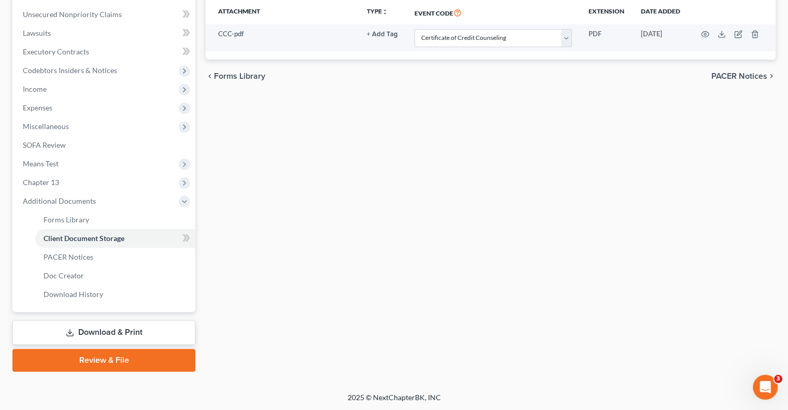
click at [148, 356] on link "Review & File" at bounding box center [103, 360] width 183 height 23
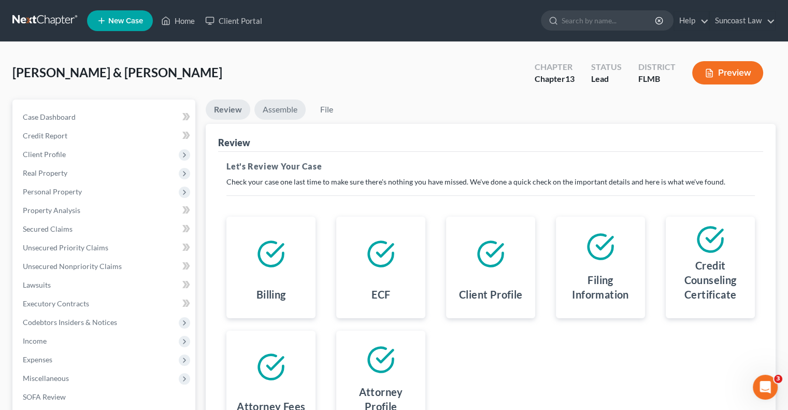
click at [291, 102] on link "Assemble" at bounding box center [279, 109] width 51 height 20
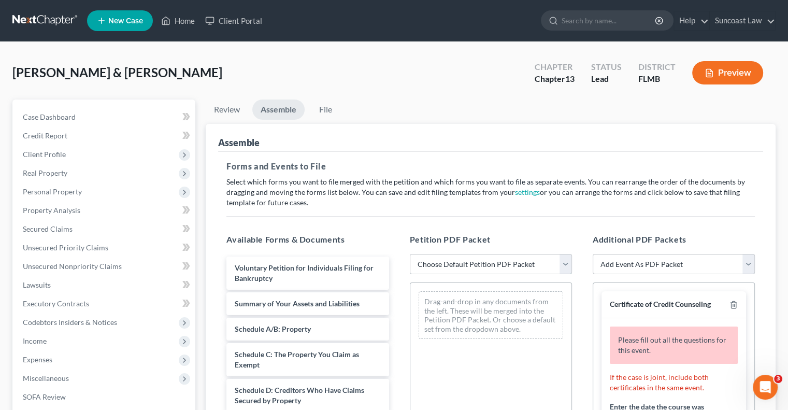
drag, startPoint x: 502, startPoint y: 264, endPoint x: 502, endPoint y: 273, distance: 9.3
click at [502, 264] on select "Choose Default Petition PDF Packet Complete Bankruptcy Petition (all forms and …" at bounding box center [491, 264] width 162 height 21
select select "0"
click at [410, 254] on select "Choose Default Petition PDF Packet Complete Bankruptcy Petition (all forms and …" at bounding box center [491, 264] width 162 height 21
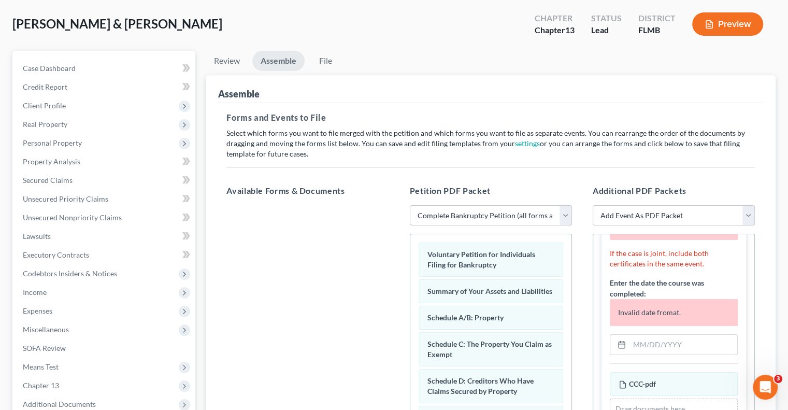
scroll to position [104, 0]
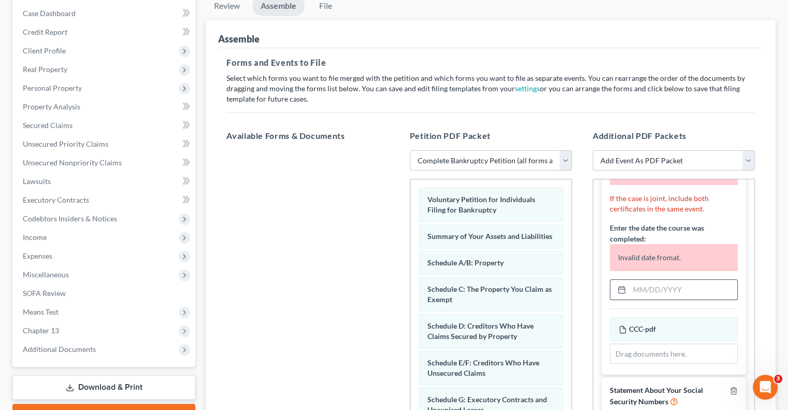
click at [659, 286] on input "text" at bounding box center [684, 290] width 108 height 20
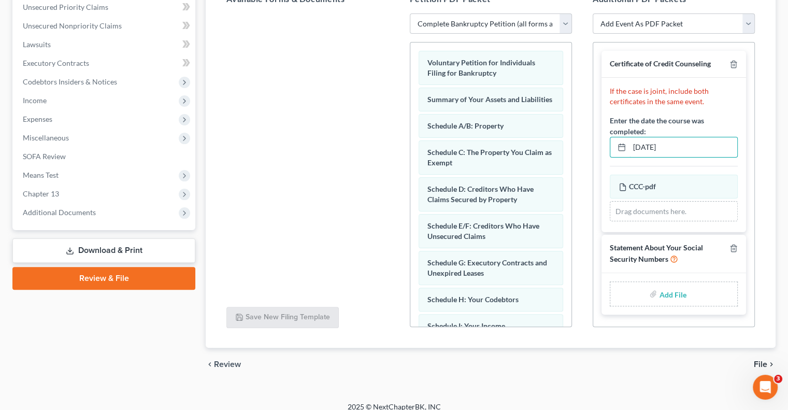
scroll to position [250, 0]
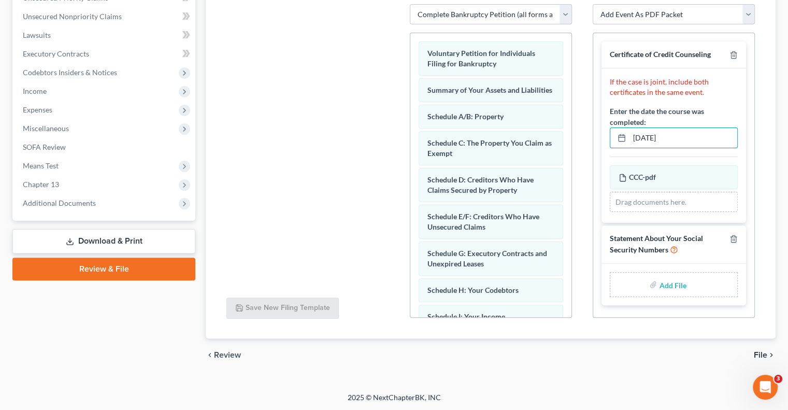
type input "[DATE]"
click at [673, 282] on input "file" at bounding box center [671, 284] width 25 height 19
type input "C:\fakepath\[PERSON_NAME] SSN.pdf"
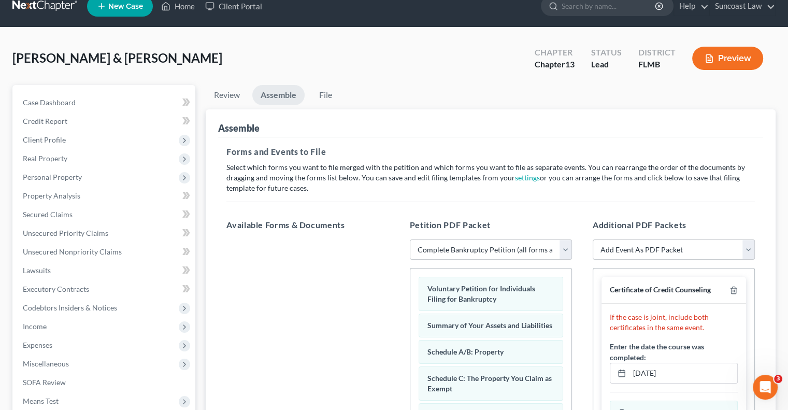
scroll to position [0, 0]
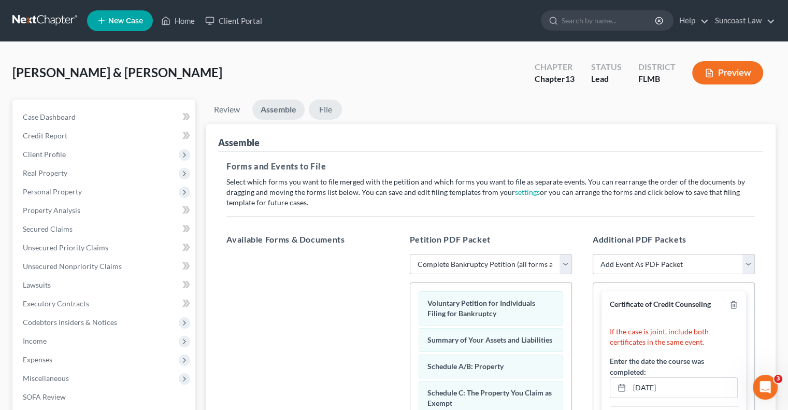
click at [331, 105] on link "File" at bounding box center [325, 109] width 33 height 20
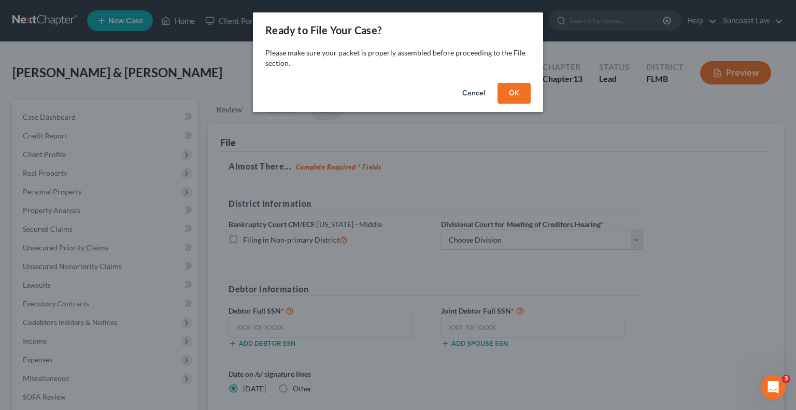
click at [514, 95] on button "OK" at bounding box center [513, 93] width 33 height 21
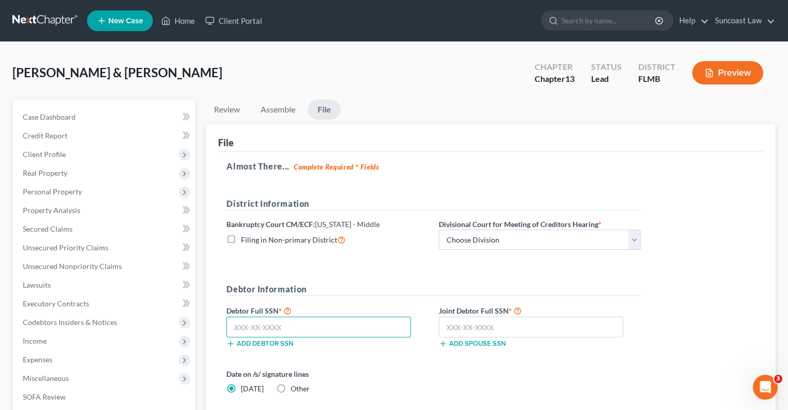
click at [326, 319] on input "text" at bounding box center [318, 327] width 184 height 21
type input "193-68-0106"
drag, startPoint x: 518, startPoint y: 327, endPoint x: 533, endPoint y: 307, distance: 25.2
click at [518, 326] on input "text" at bounding box center [531, 327] width 184 height 21
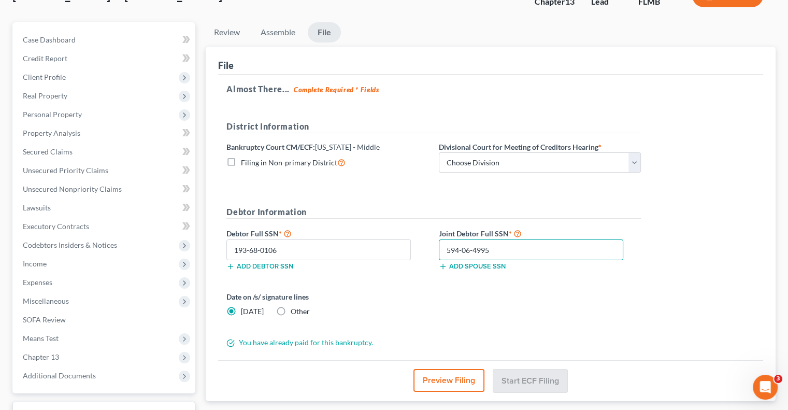
scroll to position [155, 0]
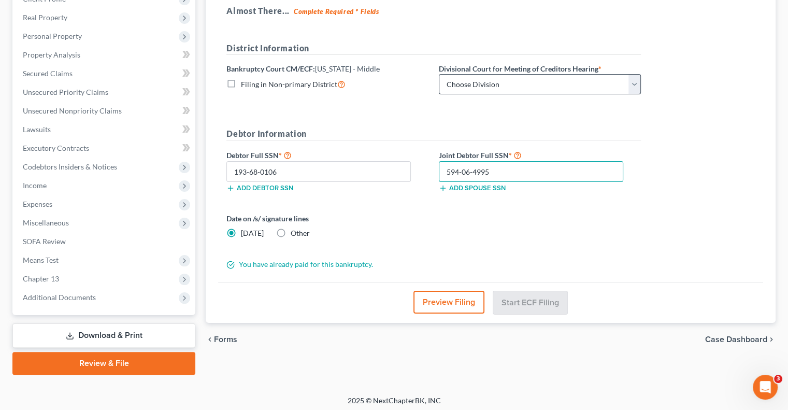
type input "594-06-4995"
click at [550, 82] on select "Choose Division [GEOGRAPHIC_DATA][PERSON_NAME] [GEOGRAPHIC_DATA] [GEOGRAPHIC_DA…" at bounding box center [540, 84] width 202 height 21
select select "2"
click at [439, 74] on select "Choose Division [GEOGRAPHIC_DATA][PERSON_NAME] [GEOGRAPHIC_DATA] [GEOGRAPHIC_DA…" at bounding box center [540, 84] width 202 height 21
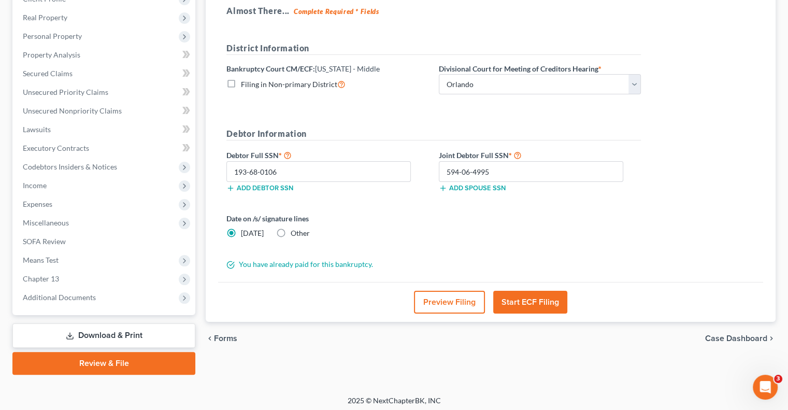
click at [544, 301] on button "Start ECF Filing" at bounding box center [530, 302] width 74 height 23
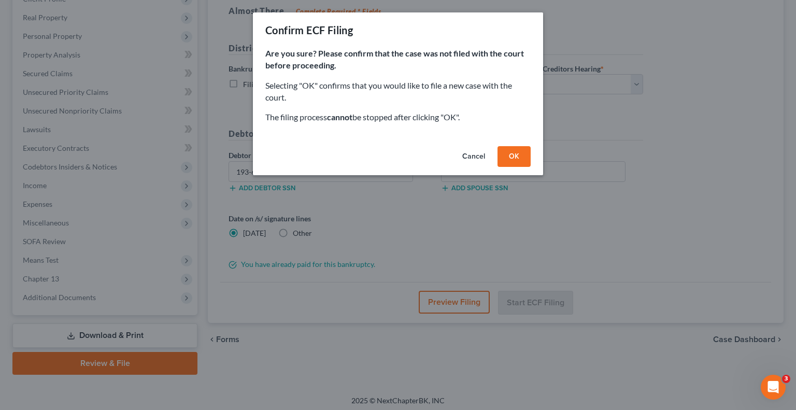
click at [520, 164] on button "OK" at bounding box center [513, 156] width 33 height 21
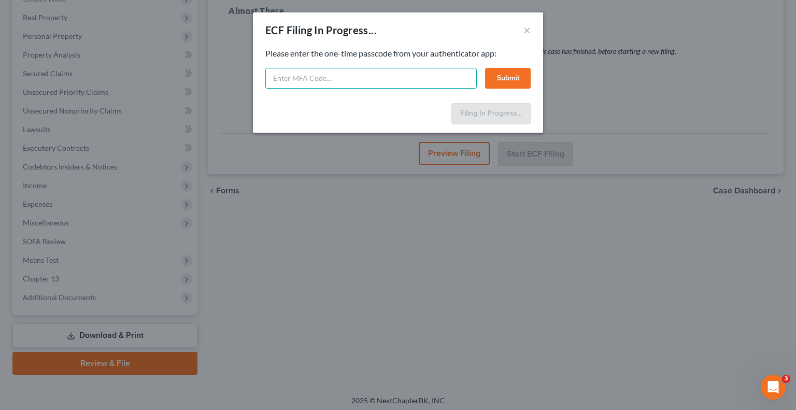
click at [421, 78] on input "text" at bounding box center [370, 78] width 211 height 21
type input "173008"
click at [516, 74] on button "Submit" at bounding box center [508, 78] width 46 height 21
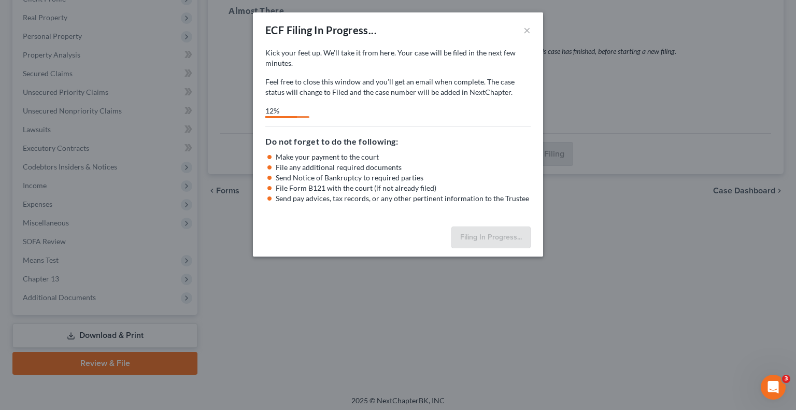
select select "2"
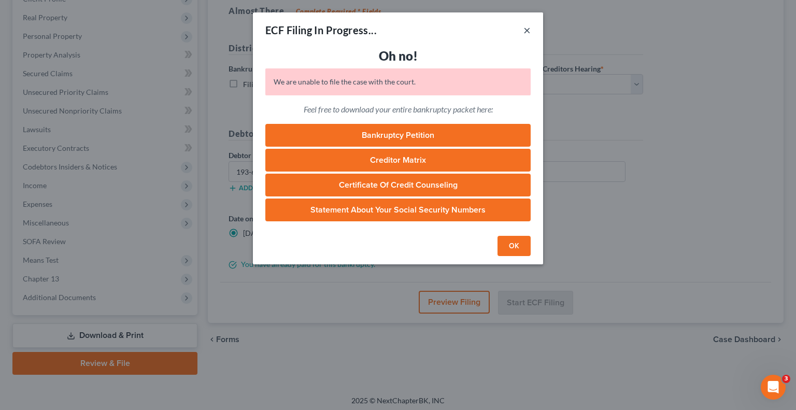
click at [530, 35] on button "×" at bounding box center [526, 30] width 7 height 12
